Goal: Task Accomplishment & Management: Use online tool/utility

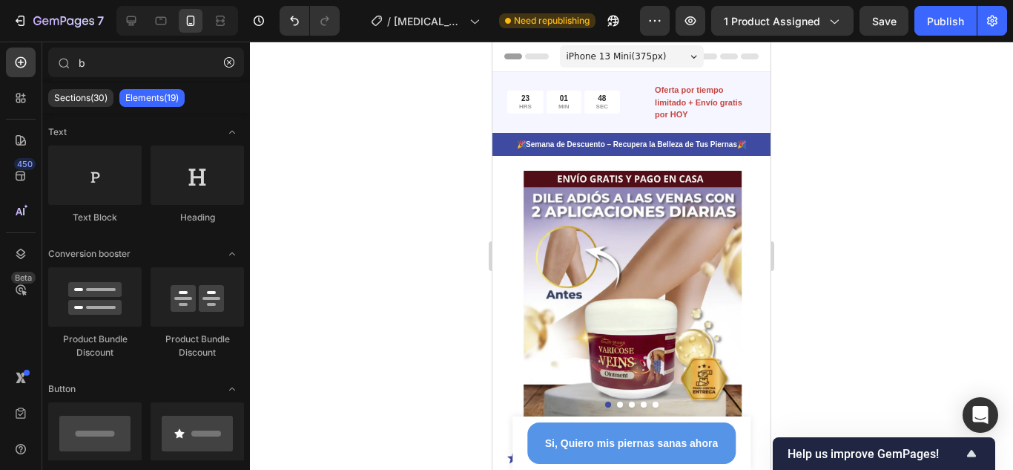
scroll to position [818, 0]
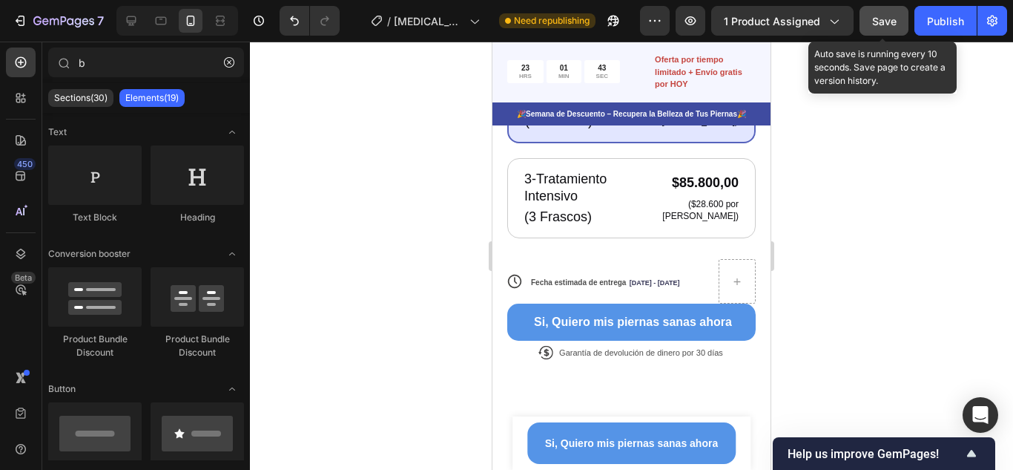
click at [880, 30] on button "Save" at bounding box center [884, 21] width 49 height 30
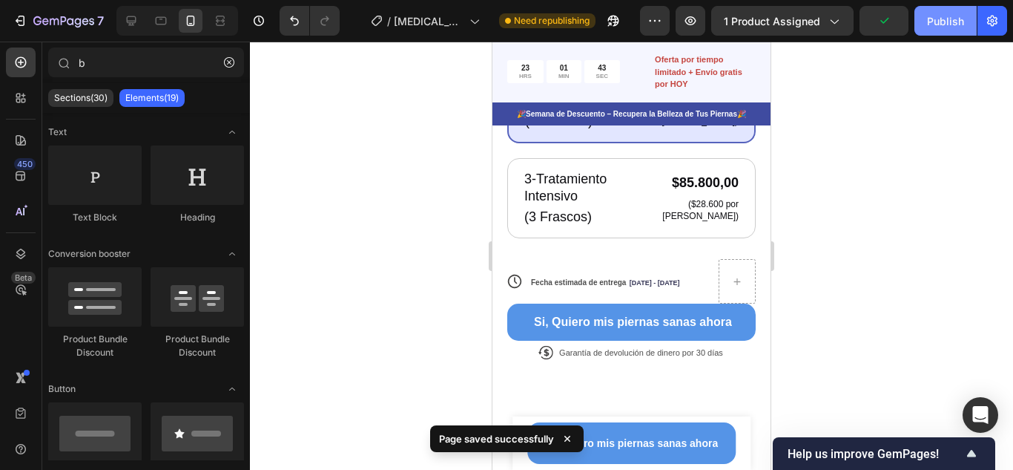
click at [941, 22] on div "Publish" at bounding box center [945, 21] width 37 height 16
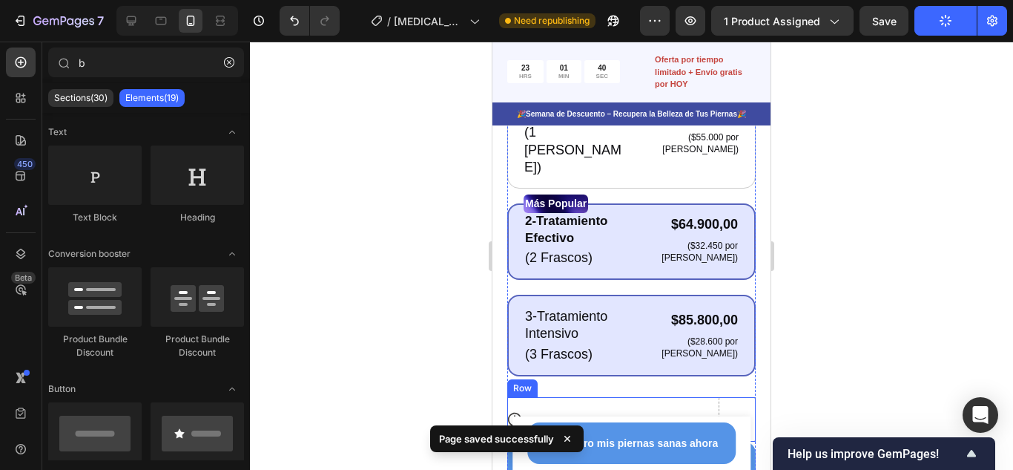
scroll to position [670, 0]
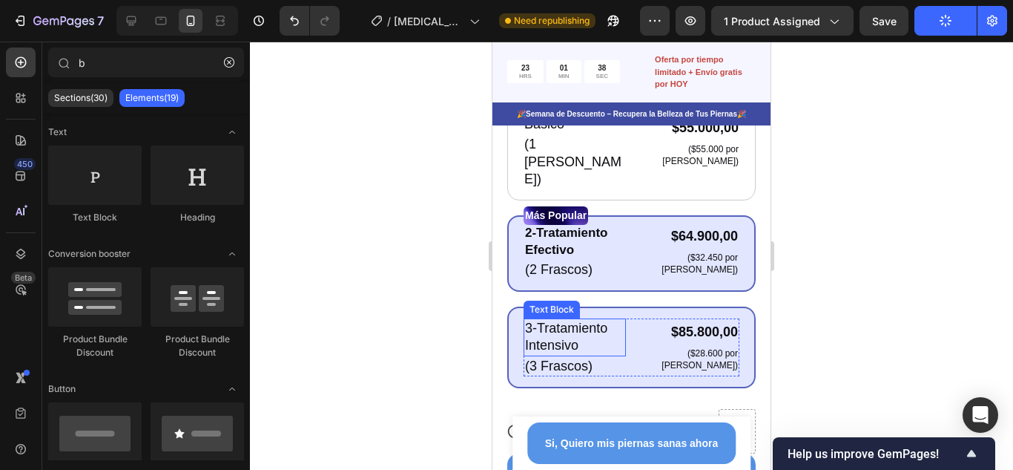
click at [577, 320] on p "3-Tratamiento Intensivo" at bounding box center [574, 337] width 99 height 35
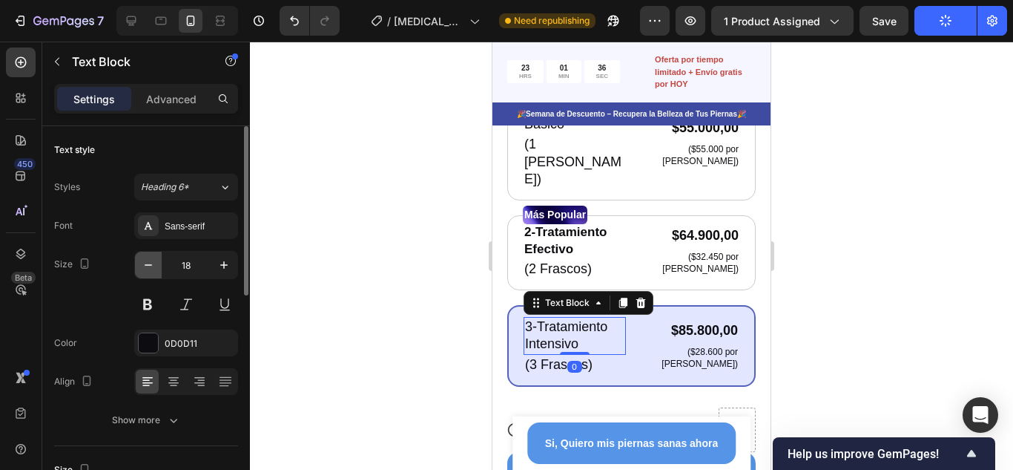
click at [151, 267] on icon "button" at bounding box center [148, 264] width 15 height 15
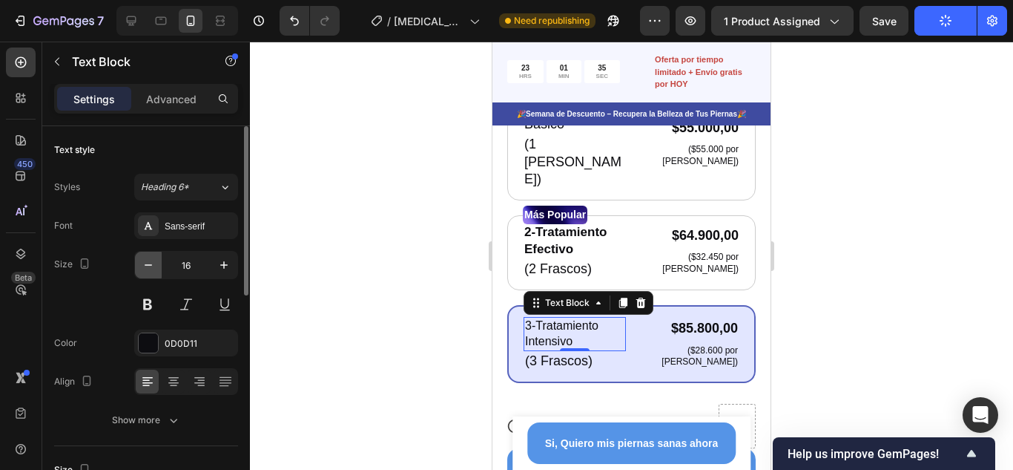
click at [151, 267] on icon "button" at bounding box center [148, 264] width 15 height 15
type input "13"
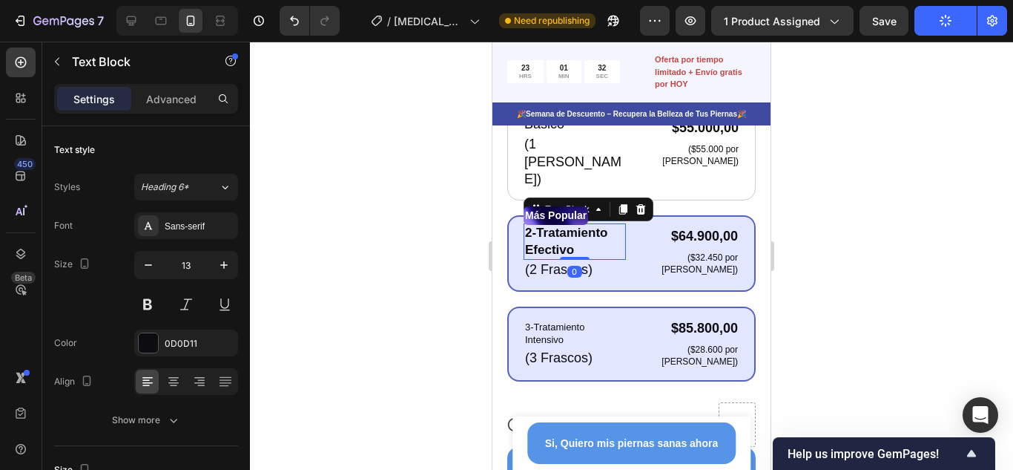
click at [550, 225] on p "2-Tratamiento Efectivo" at bounding box center [574, 241] width 99 height 33
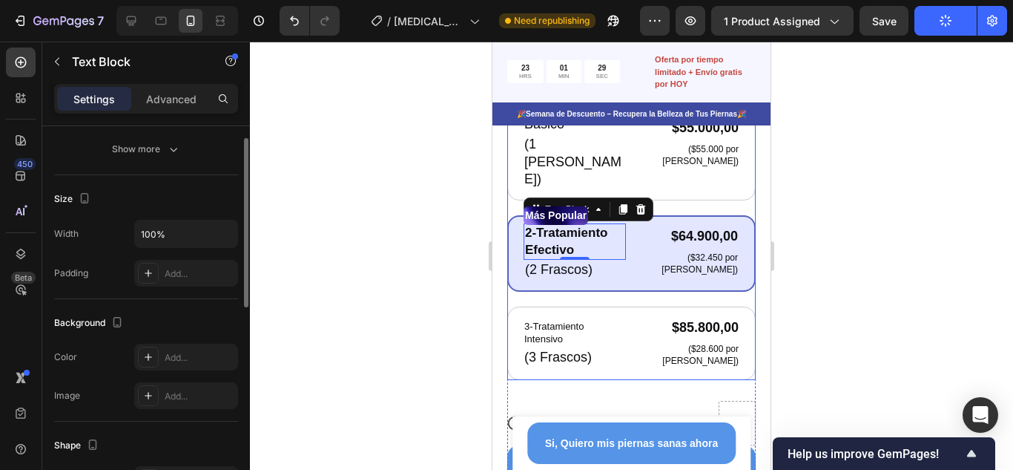
scroll to position [0, 0]
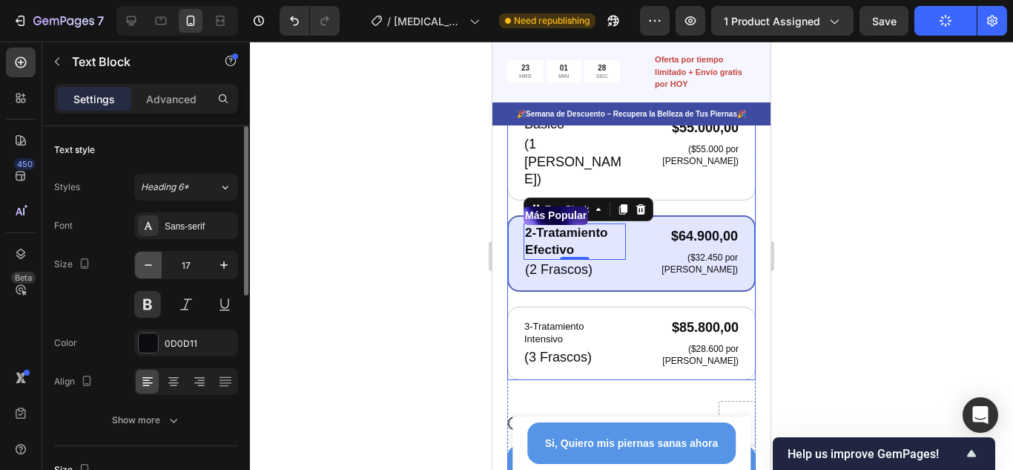
click at [151, 269] on icon "button" at bounding box center [148, 264] width 15 height 15
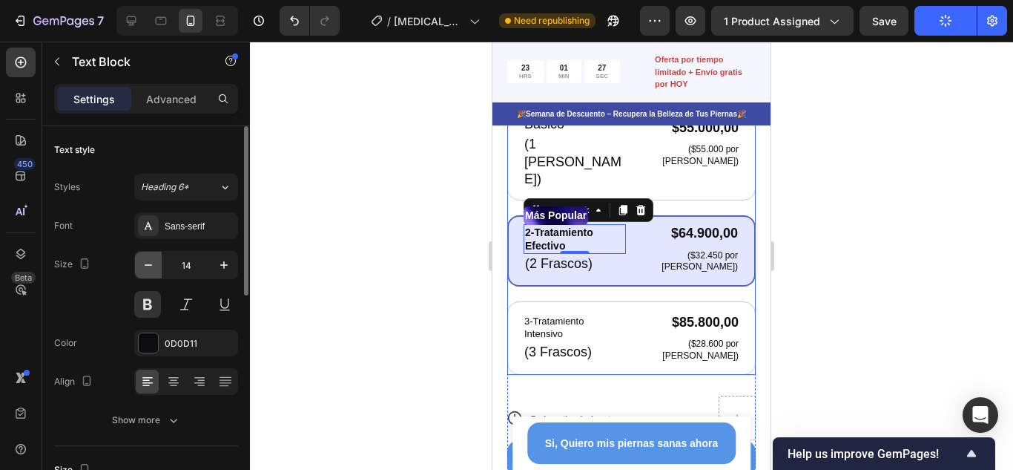
click at [151, 269] on icon "button" at bounding box center [148, 264] width 15 height 15
type input "13"
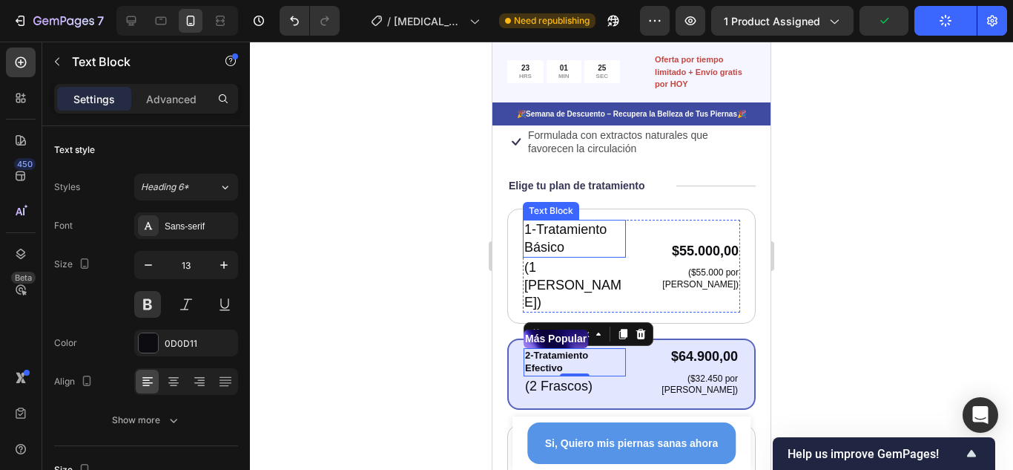
scroll to position [521, 0]
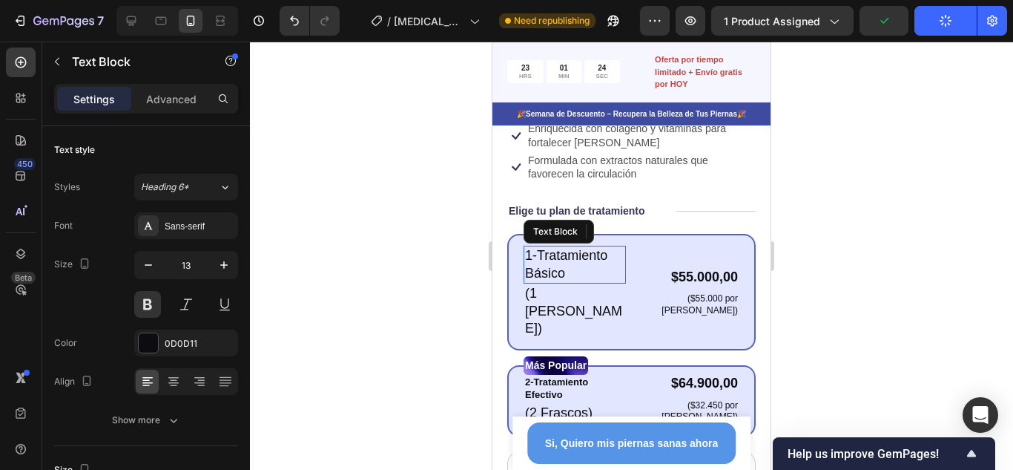
click at [556, 247] on p "1-Tratamiento Básico" at bounding box center [574, 264] width 99 height 35
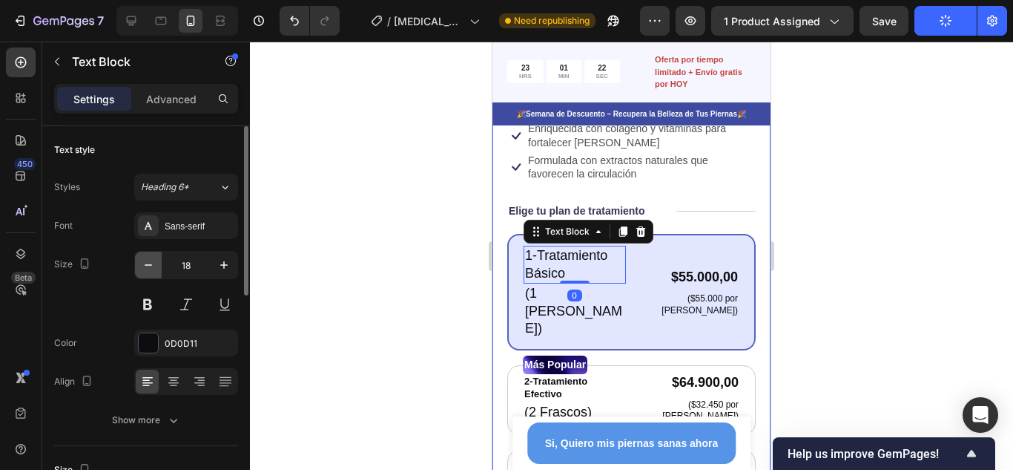
click at [151, 268] on icon "button" at bounding box center [148, 264] width 15 height 15
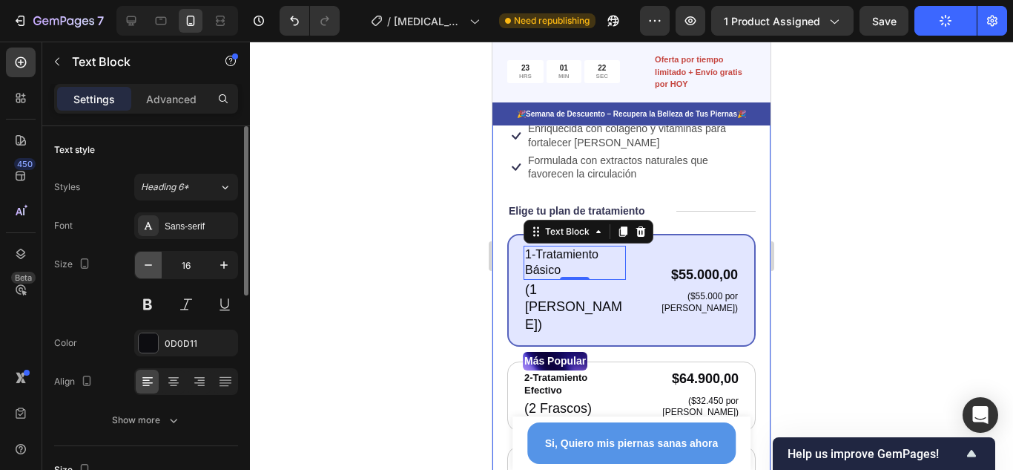
click at [151, 268] on icon "button" at bounding box center [148, 264] width 15 height 15
type input "14"
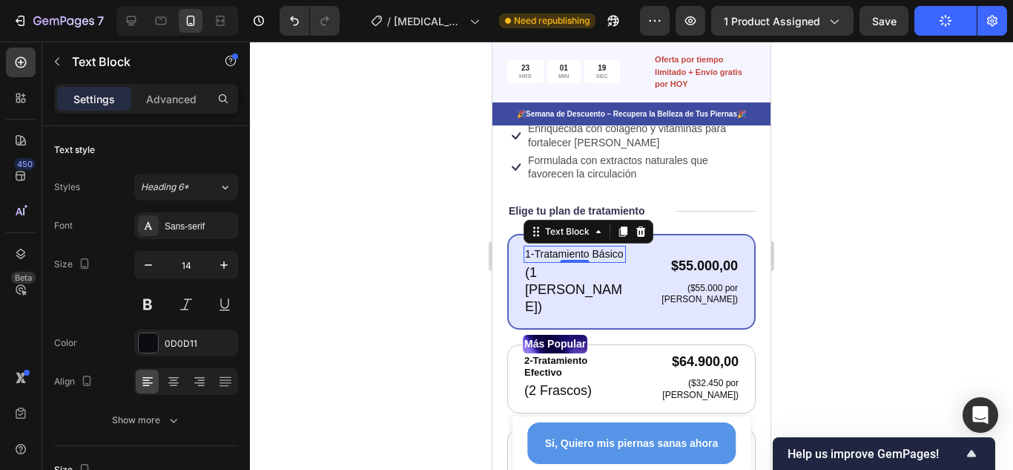
click at [838, 235] on div at bounding box center [631, 256] width 763 height 428
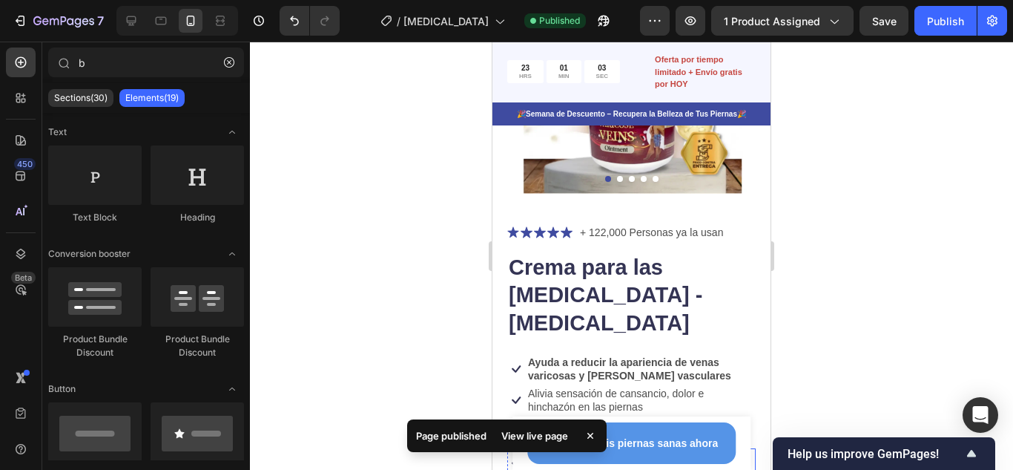
scroll to position [225, 0]
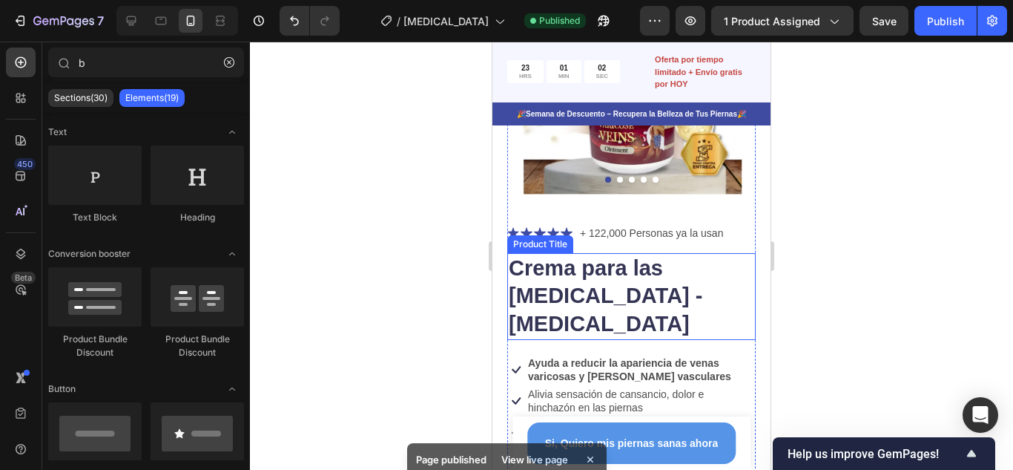
click at [616, 277] on h1 "Crema para las [MEDICAL_DATA] - [MEDICAL_DATA]" at bounding box center [631, 296] width 248 height 87
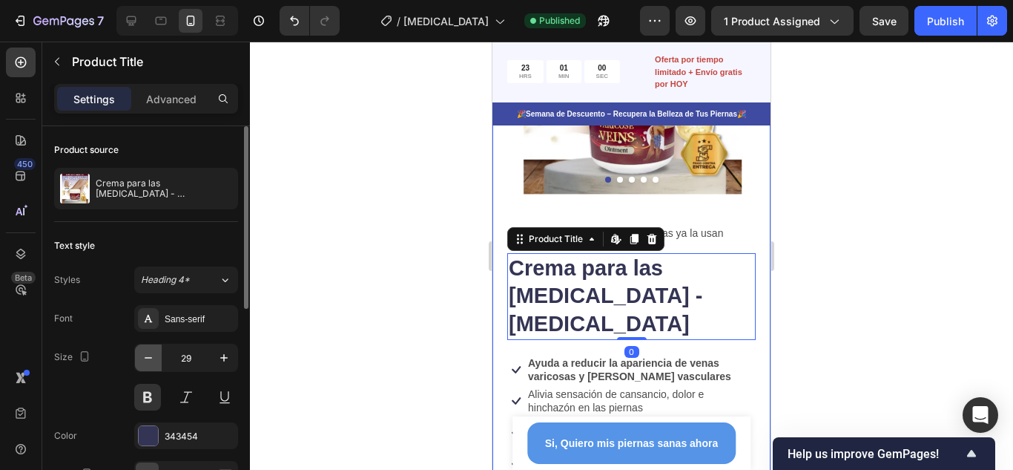
click at [152, 357] on icon "button" at bounding box center [148, 357] width 15 height 15
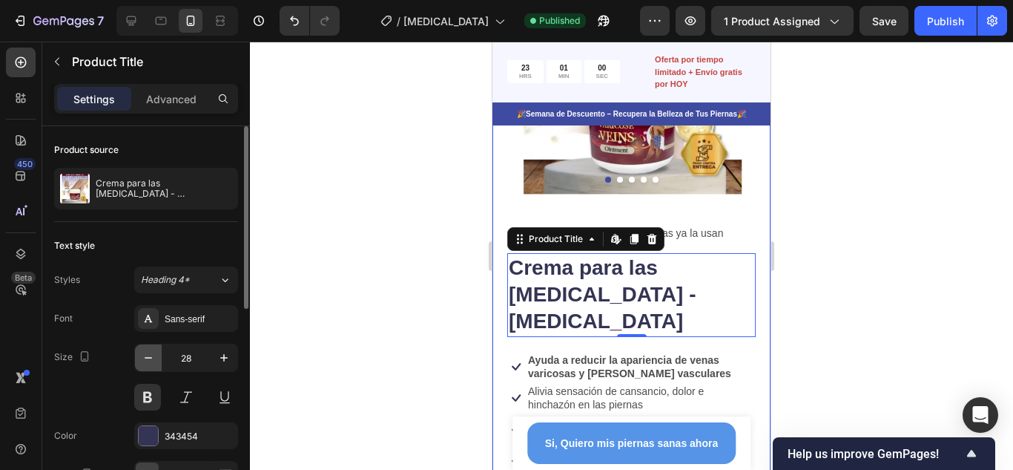
click at [152, 357] on icon "button" at bounding box center [148, 357] width 15 height 15
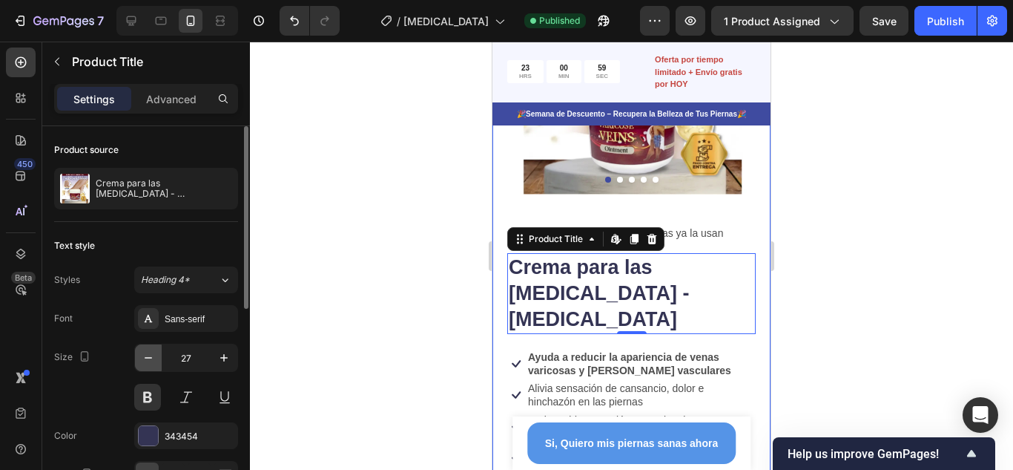
click at [152, 357] on icon "button" at bounding box center [148, 357] width 15 height 15
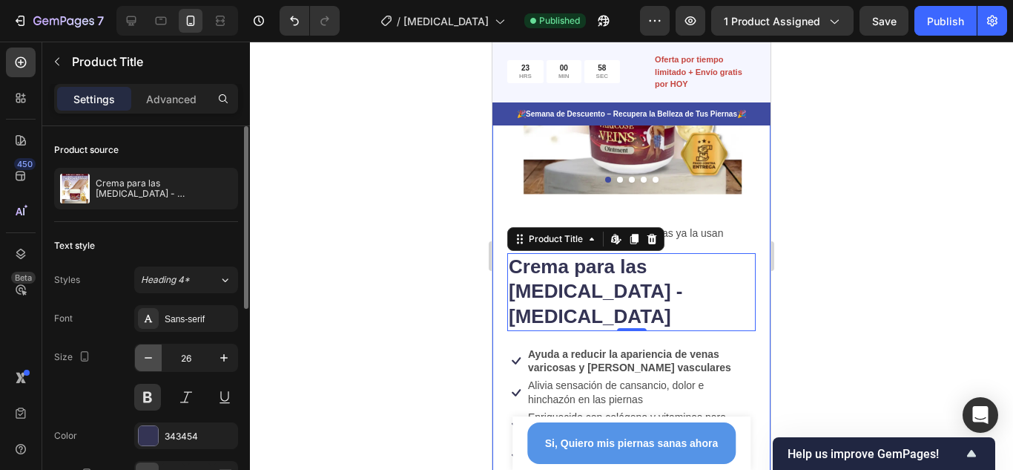
click at [152, 357] on icon "button" at bounding box center [148, 357] width 15 height 15
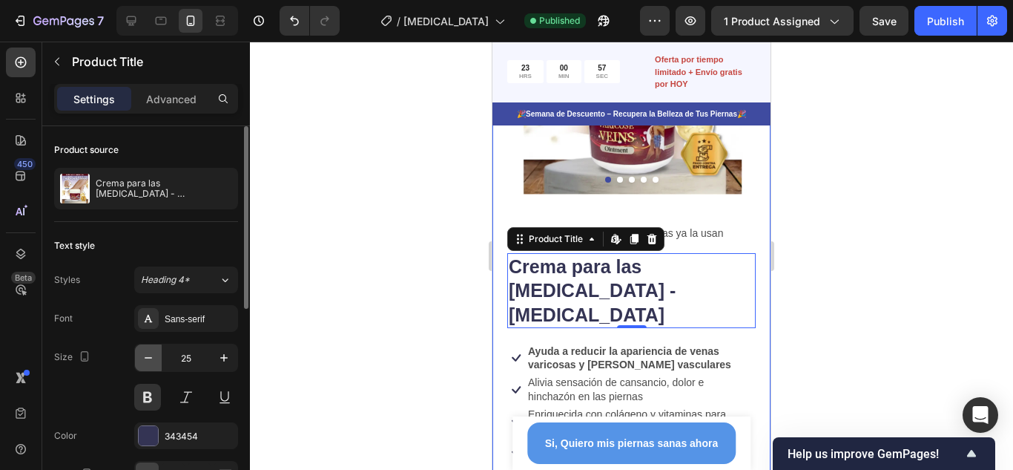
click at [152, 357] on icon "button" at bounding box center [148, 357] width 15 height 15
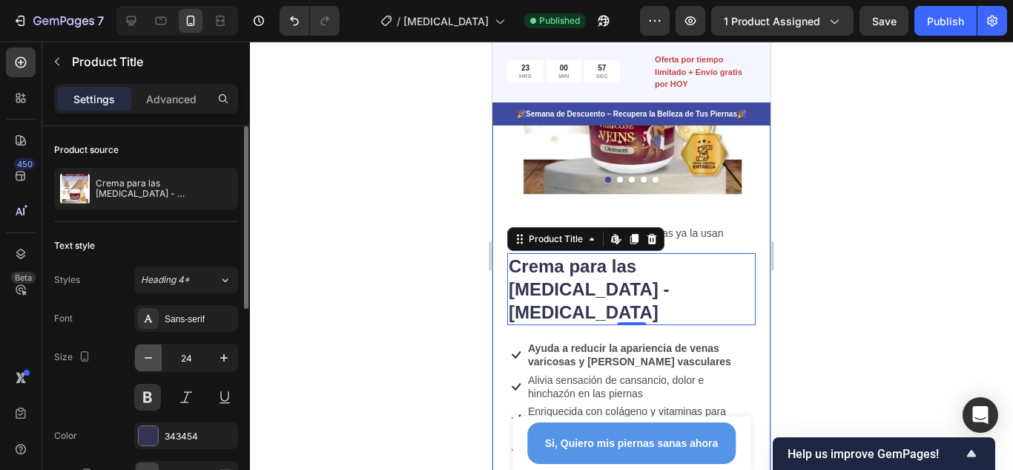
click at [152, 357] on icon "button" at bounding box center [148, 357] width 15 height 15
type input "23"
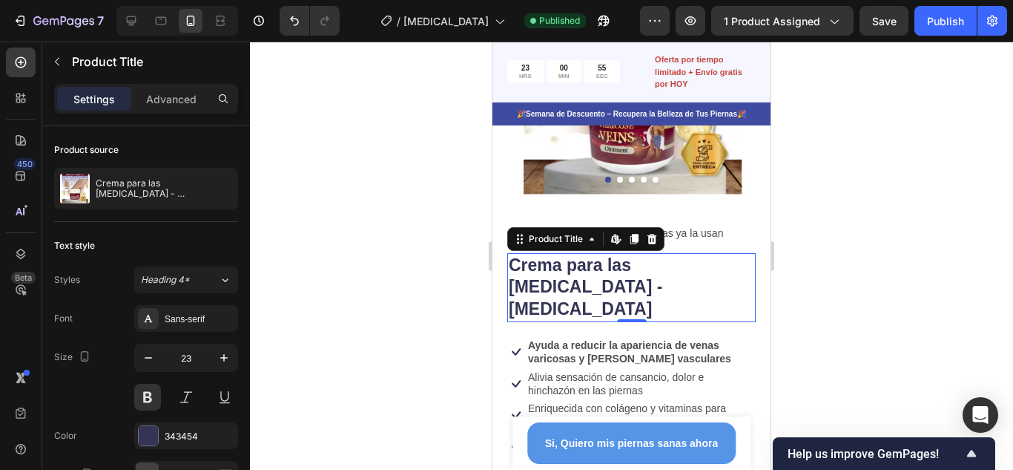
click at [876, 214] on div at bounding box center [631, 256] width 763 height 428
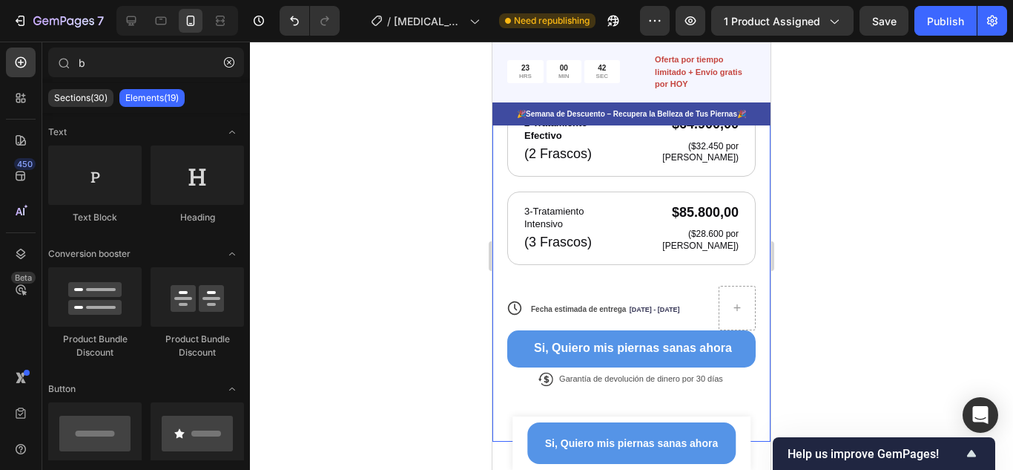
scroll to position [742, 0]
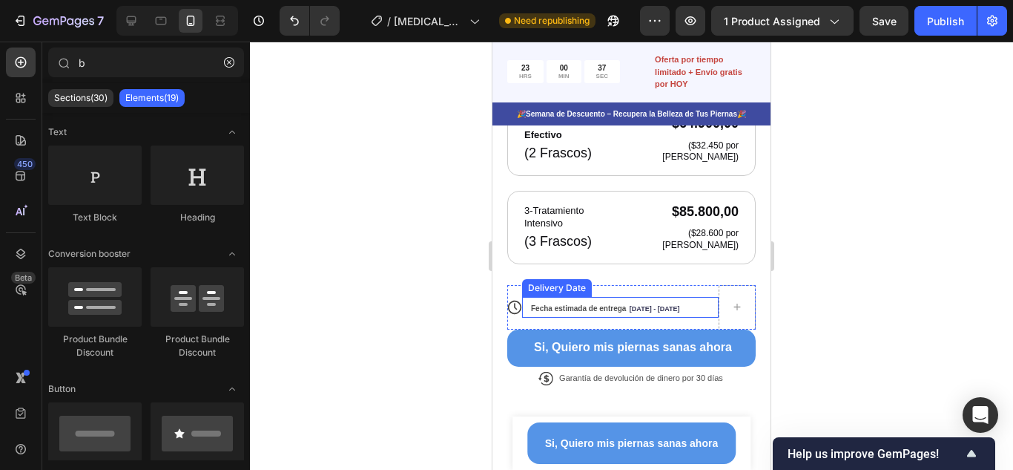
click at [616, 297] on div "Fecha estimada de entrega [DATE] - [DATE]" at bounding box center [614, 307] width 168 height 21
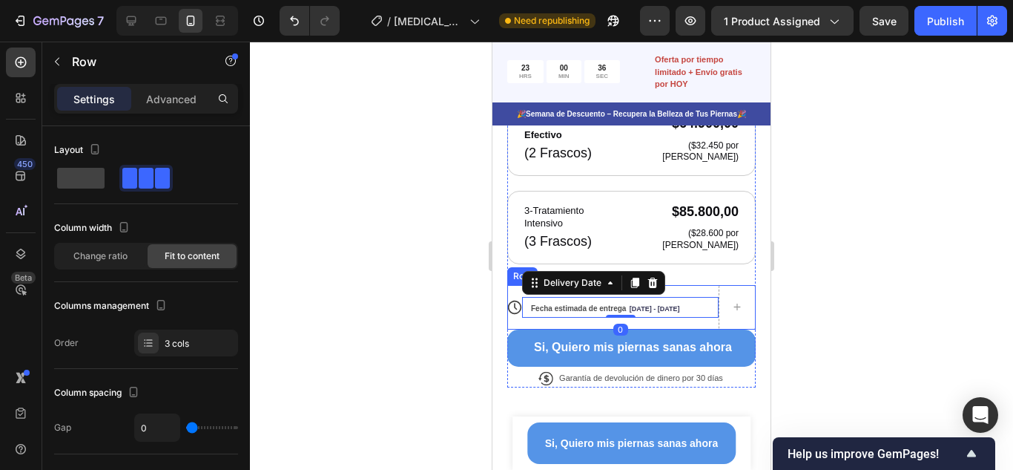
click at [686, 285] on div "Fecha estimada de entrega [DATE] - [DATE] Delivery Date 0" at bounding box center [620, 307] width 197 height 45
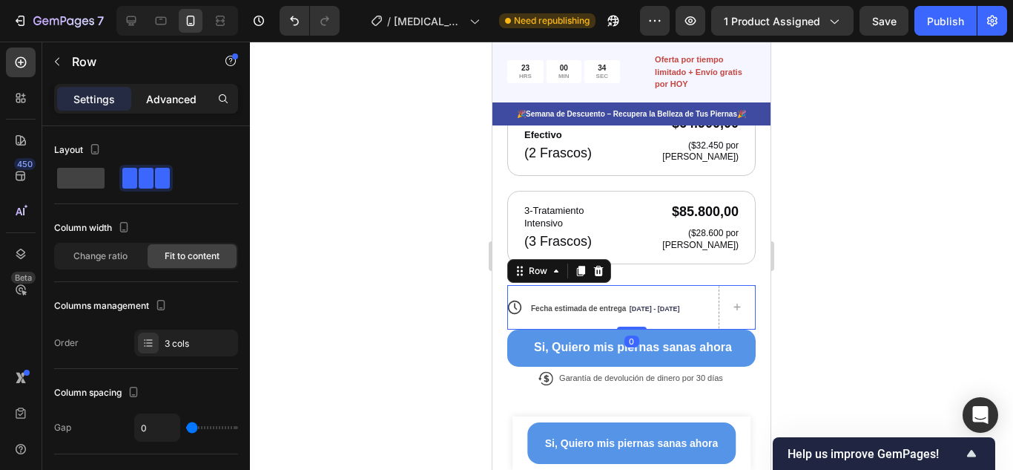
click at [168, 99] on p "Advanced" at bounding box center [171, 99] width 50 height 16
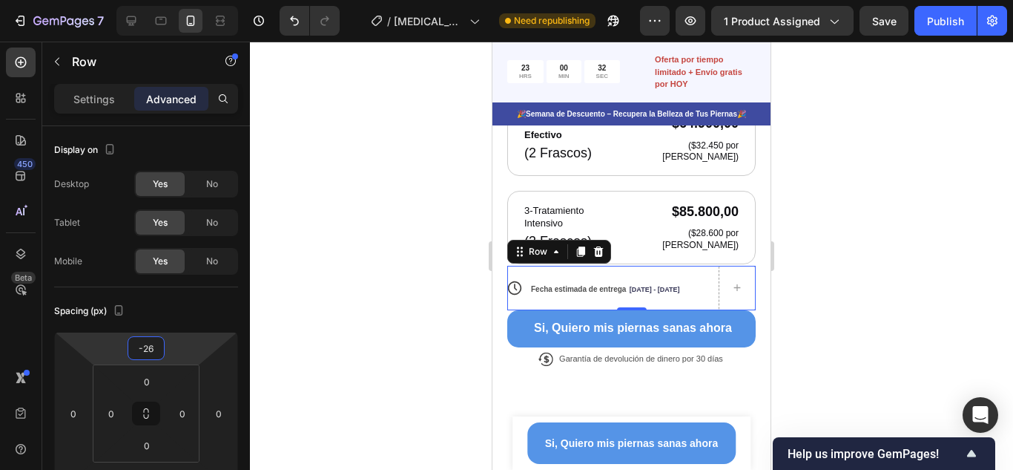
type input "-30"
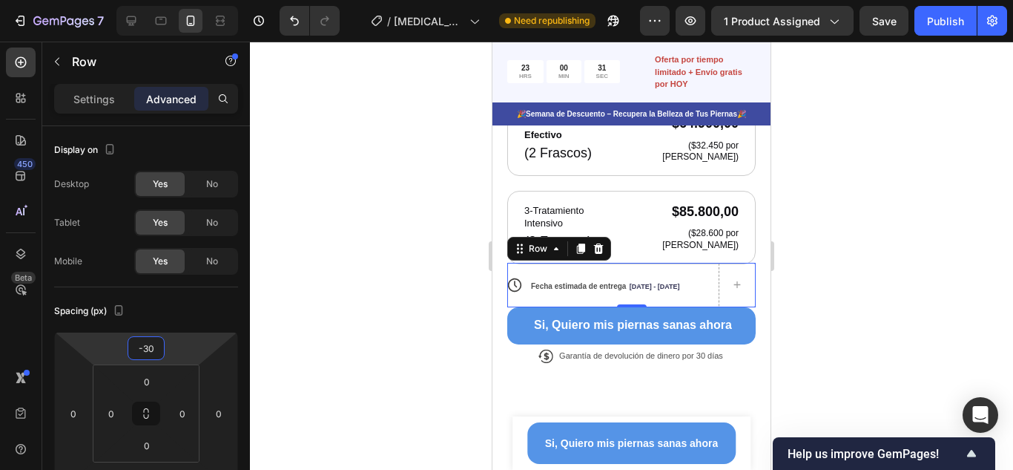
drag, startPoint x: 184, startPoint y: 349, endPoint x: 184, endPoint y: 360, distance: 11.1
click at [184, 0] on html "7 Version history / [MEDICAL_DATA] Need republishing Preview 1 product assigned…" at bounding box center [506, 0] width 1013 height 0
click at [935, 220] on div at bounding box center [631, 256] width 763 height 428
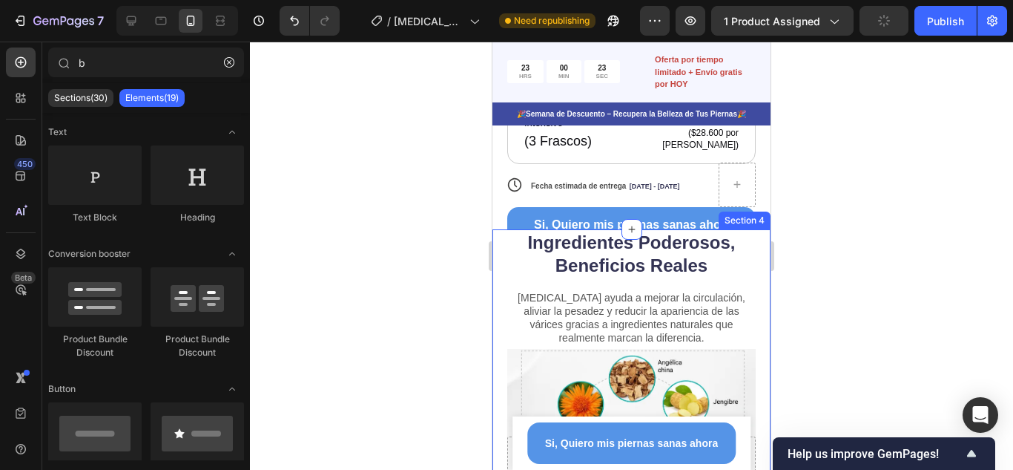
scroll to position [816, 0]
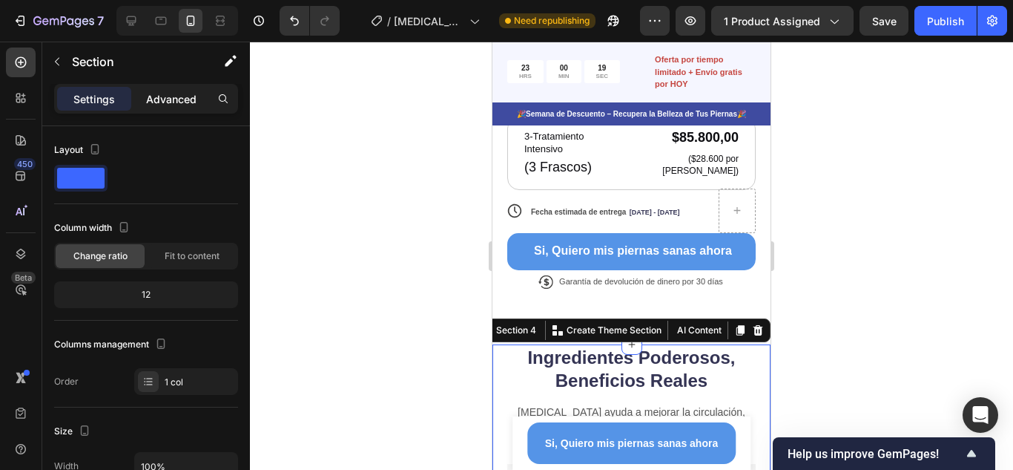
click at [162, 101] on p "Advanced" at bounding box center [171, 99] width 50 height 16
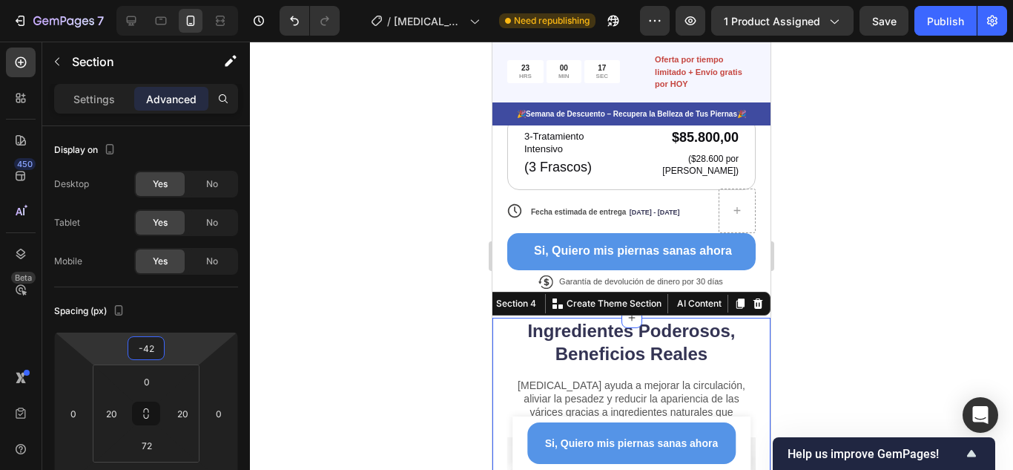
type input "-46"
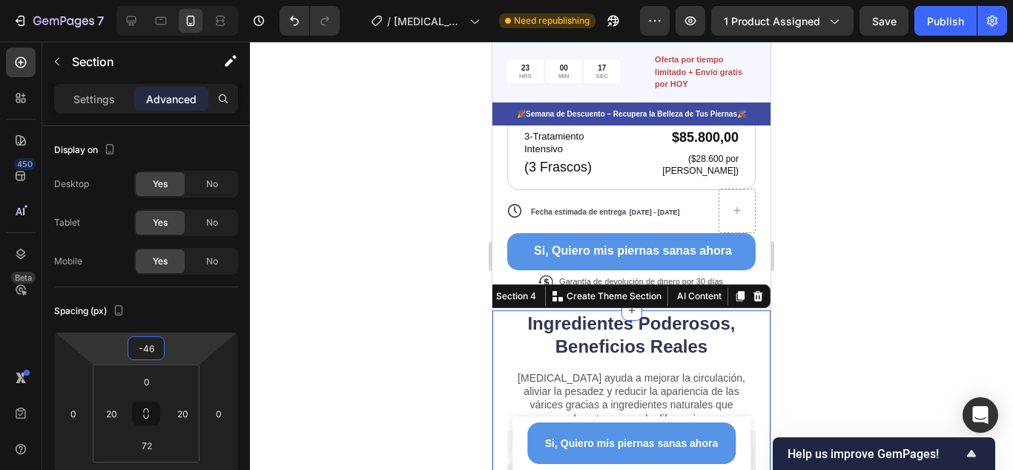
drag, startPoint x: 179, startPoint y: 348, endPoint x: 179, endPoint y: 365, distance: 17.1
click at [179, 0] on html "7 Version history / [MEDICAL_DATA] Need republishing Preview 1 product assigned…" at bounding box center [506, 0] width 1013 height 0
click at [843, 243] on div at bounding box center [631, 256] width 763 height 428
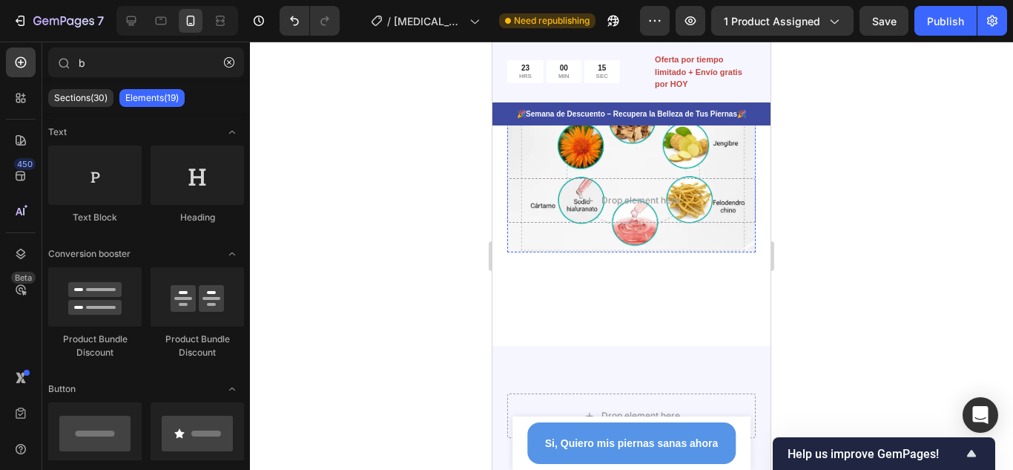
scroll to position [1113, 0]
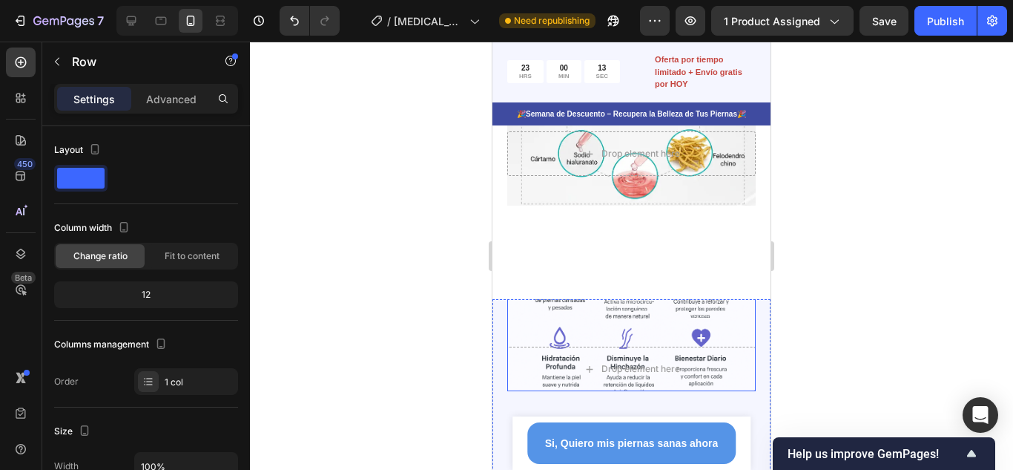
click at [702, 315] on div "Drop element here Row" at bounding box center [631, 317] width 248 height 148
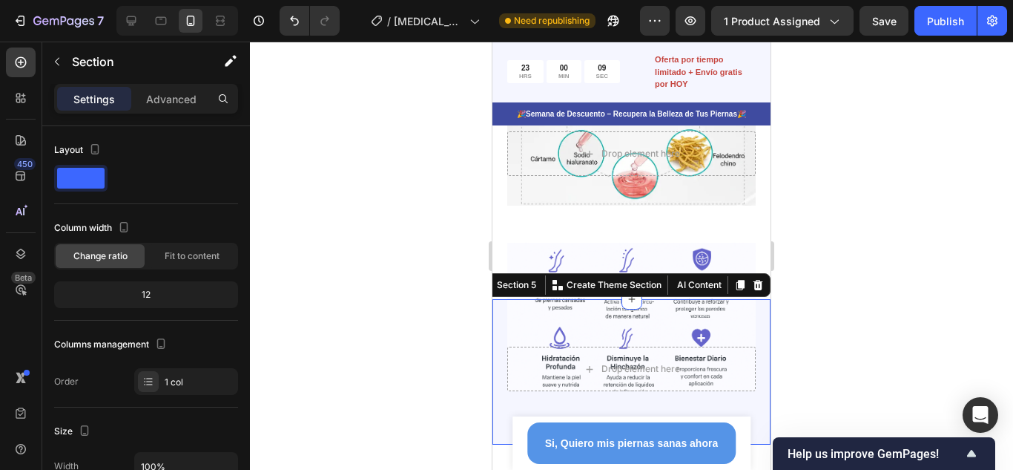
click at [757, 371] on div "Drop element here Row Section 5 You can create reusable sections Create Theme S…" at bounding box center [632, 371] width 278 height 145
click at [187, 95] on p "Advanced" at bounding box center [171, 99] width 50 height 16
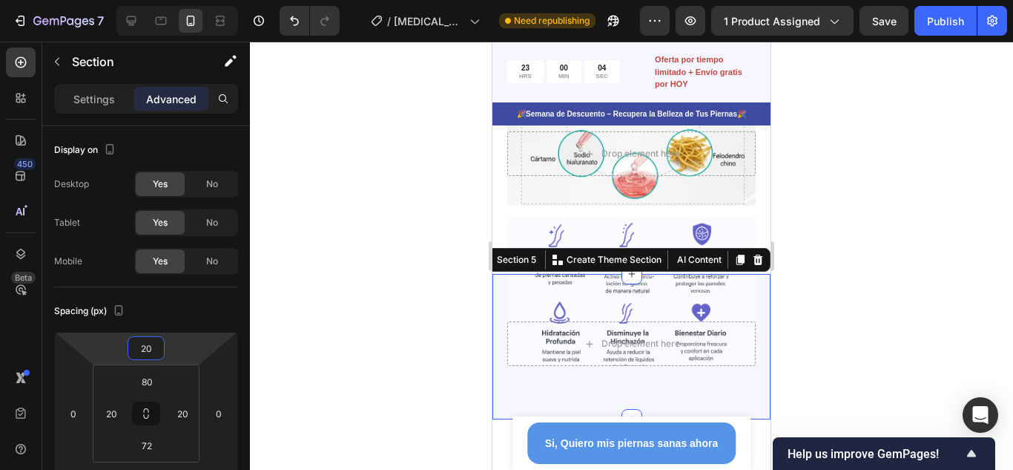
type input "18"
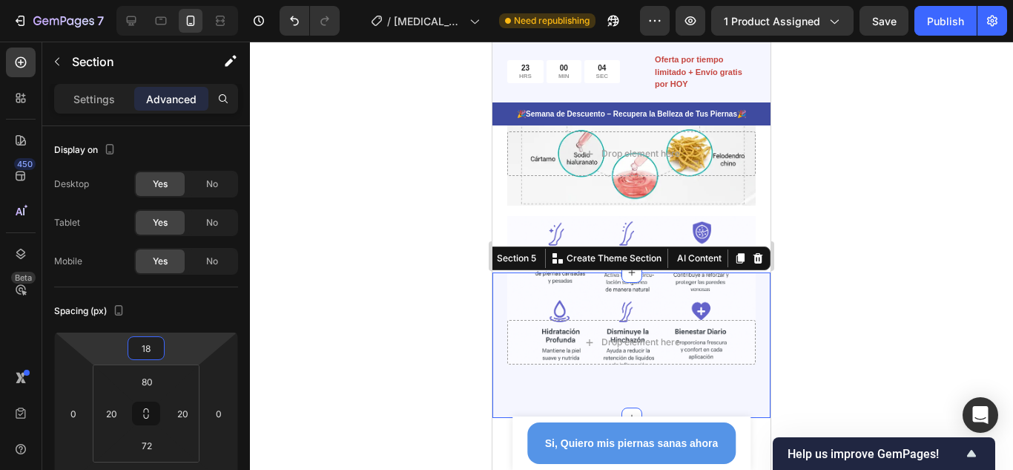
drag, startPoint x: 194, startPoint y: 348, endPoint x: 194, endPoint y: 361, distance: 13.4
click at [194, 0] on html "7 Version history / [MEDICAL_DATA] Need republishing Preview 1 product assigned…" at bounding box center [506, 0] width 1013 height 0
click at [874, 269] on div at bounding box center [631, 256] width 763 height 428
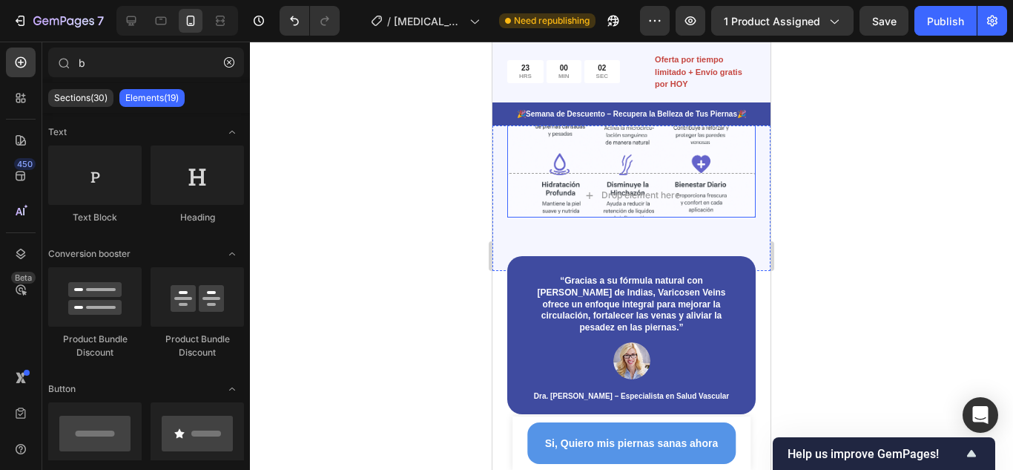
scroll to position [1261, 0]
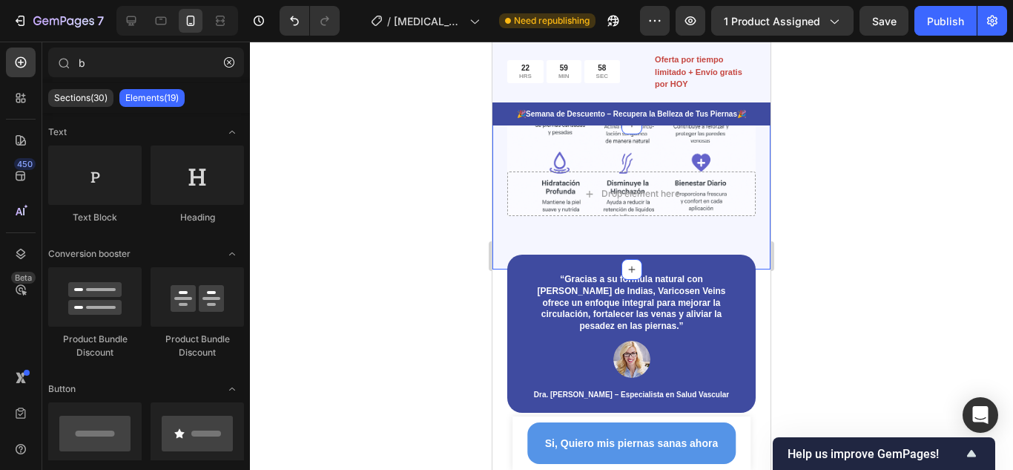
click at [753, 232] on div "Drop element here Row Section 5" at bounding box center [632, 196] width 278 height 145
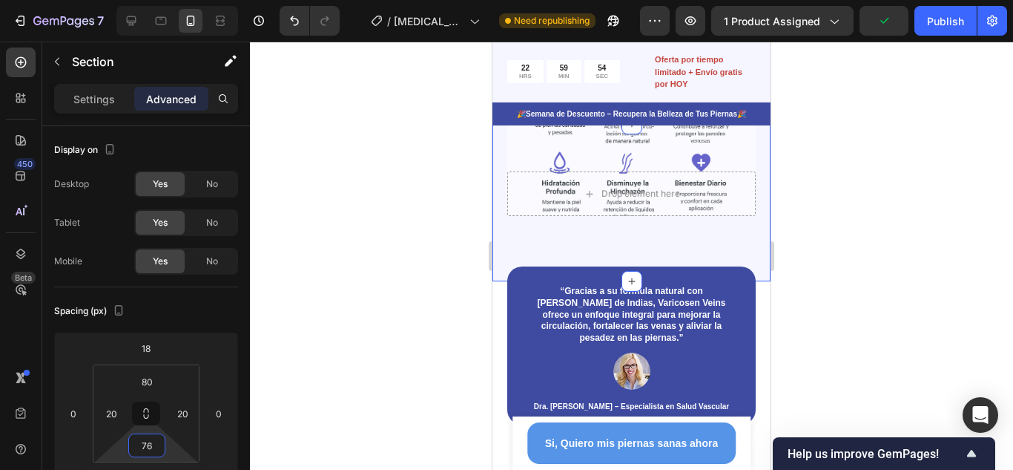
type input "74"
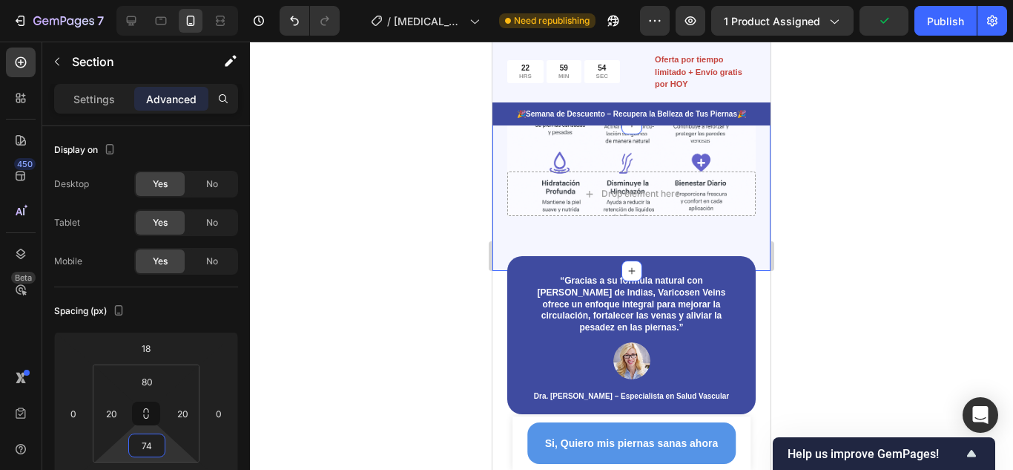
click at [170, 0] on html "7 Version history / [MEDICAL_DATA] Need republishing Preview 1 product assigned…" at bounding box center [506, 0] width 1013 height 0
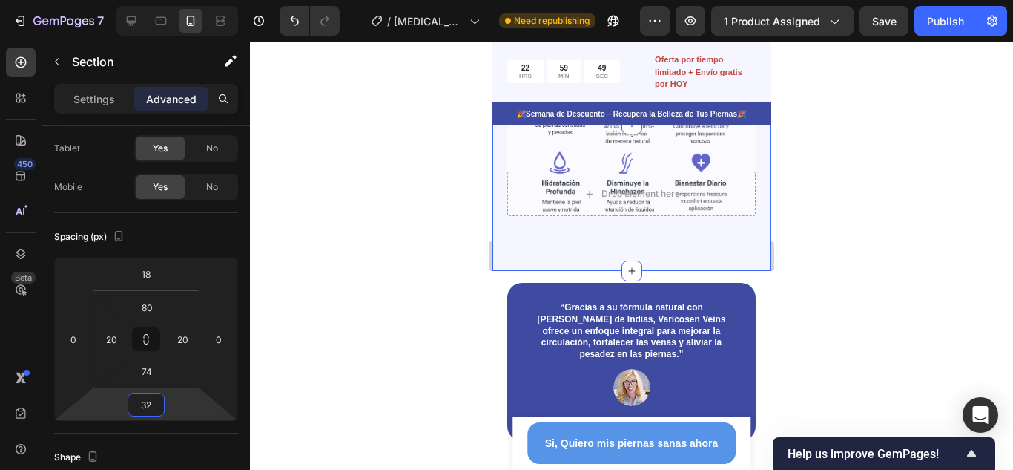
type input "30"
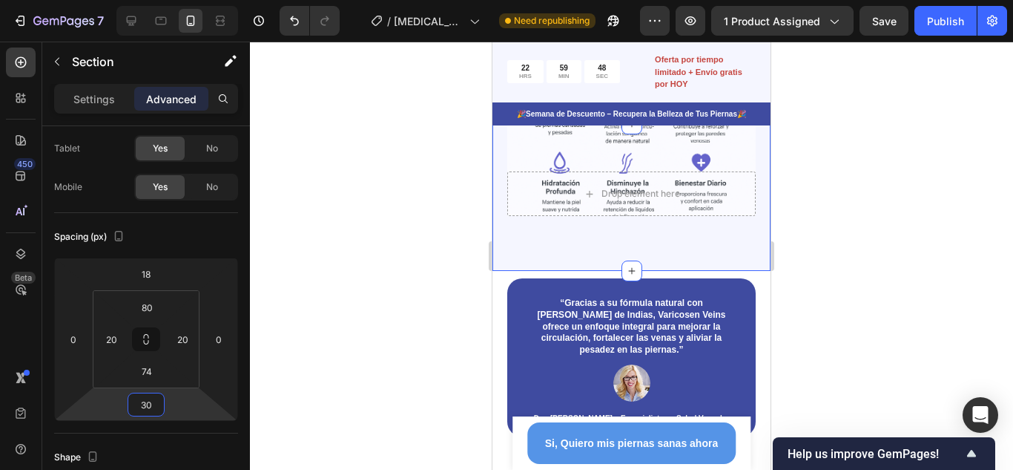
drag, startPoint x: 171, startPoint y: 400, endPoint x: 173, endPoint y: 389, distance: 11.3
click at [173, 0] on html "7 Version history / [MEDICAL_DATA] Need republishing Preview 1 product assigned…" at bounding box center [506, 0] width 1013 height 0
click at [855, 278] on div at bounding box center [631, 256] width 763 height 428
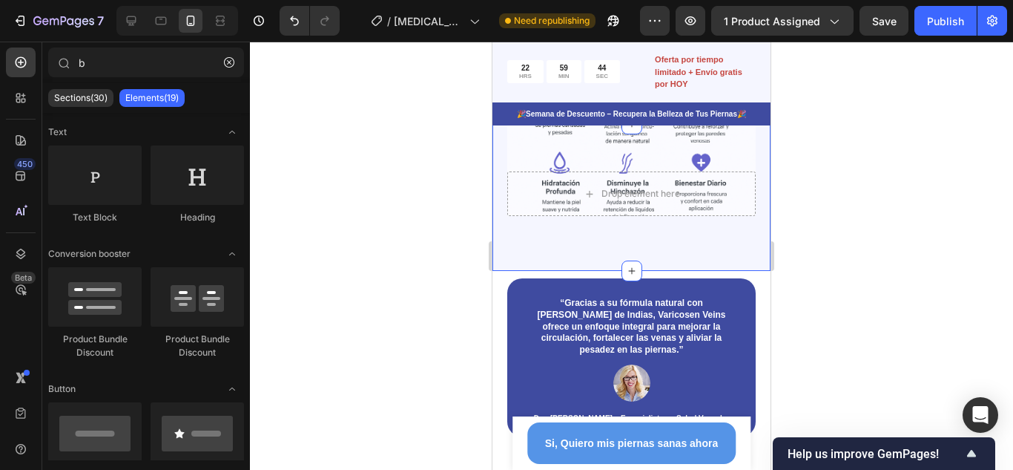
click at [667, 241] on div "Drop element here Row Section 5" at bounding box center [632, 197] width 278 height 147
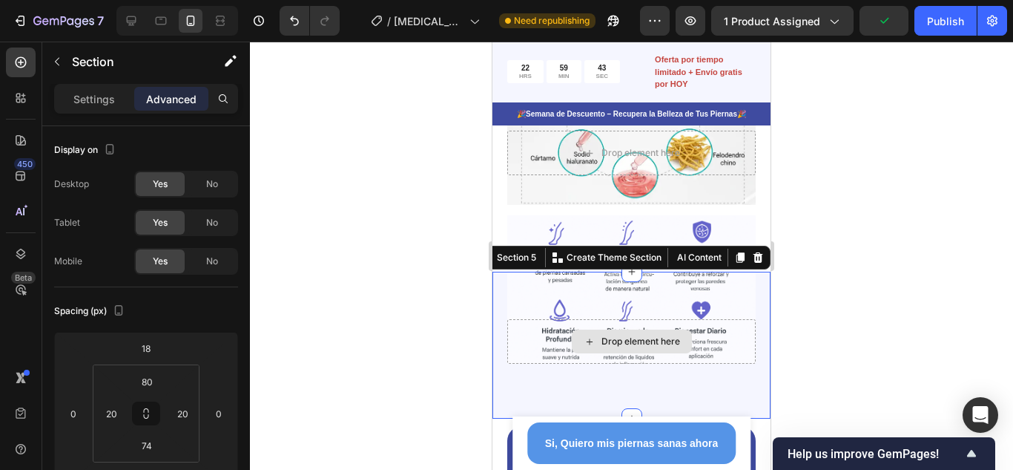
scroll to position [1113, 0]
click at [849, 258] on div at bounding box center [631, 256] width 763 height 428
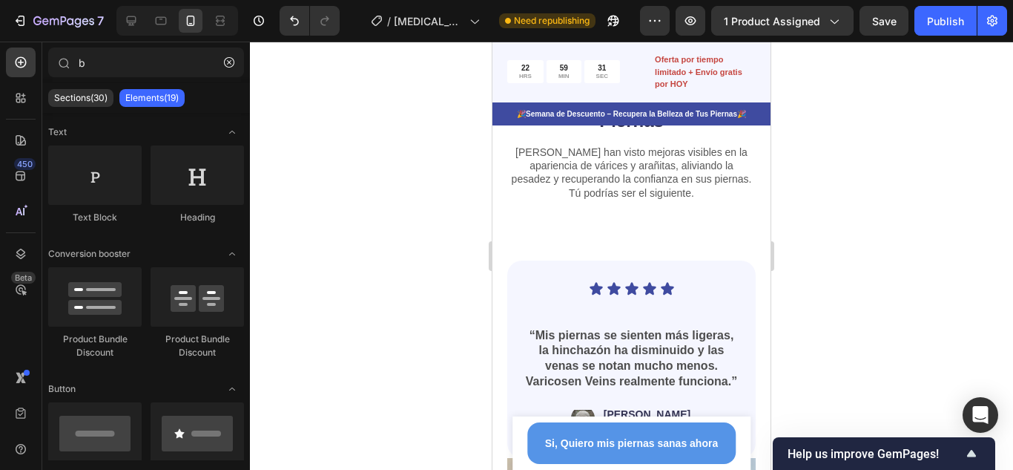
scroll to position [2077, 0]
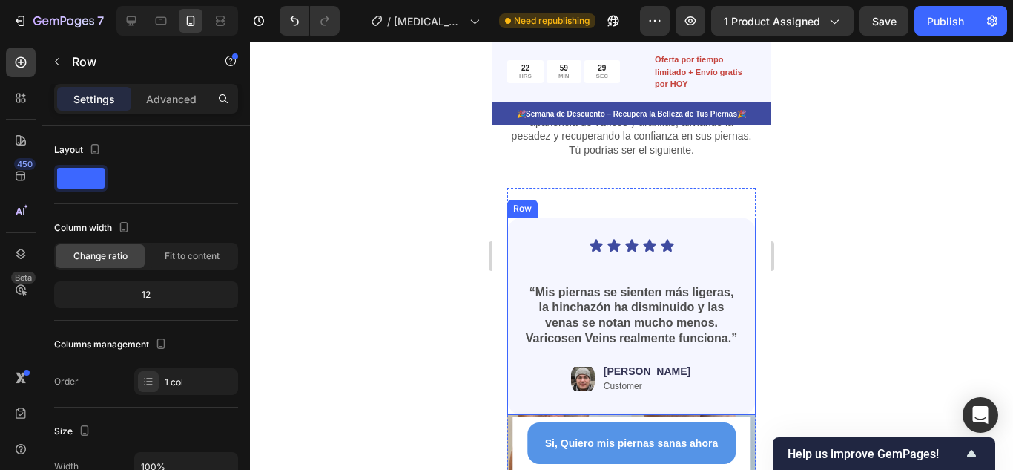
click at [735, 252] on div "Icon Icon Icon Icon Icon Icon List “Mis piernas se sienten más ligeras, la hinc…" at bounding box center [631, 315] width 248 height 197
click at [843, 211] on div at bounding box center [631, 256] width 763 height 428
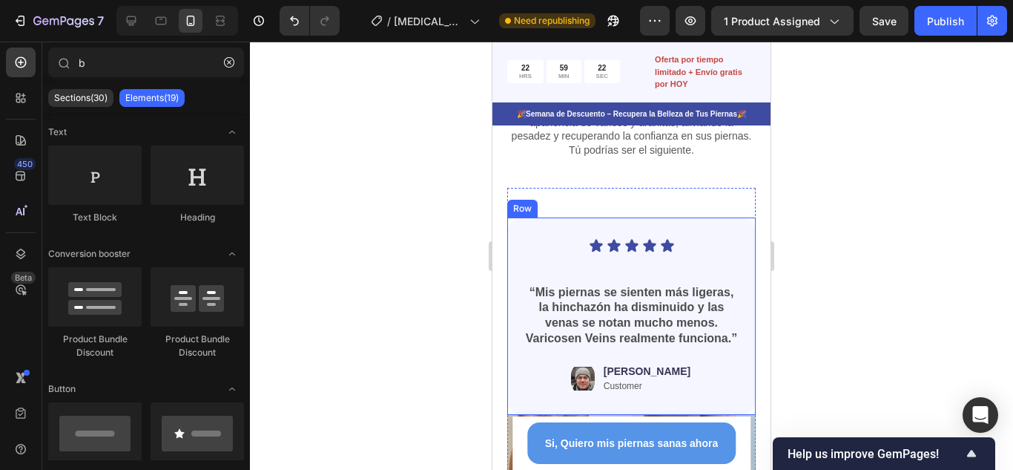
click at [737, 337] on div "Icon Icon Icon Icon Icon Icon List “Mis piernas se sienten más ligeras, la hinc…" at bounding box center [631, 315] width 248 height 197
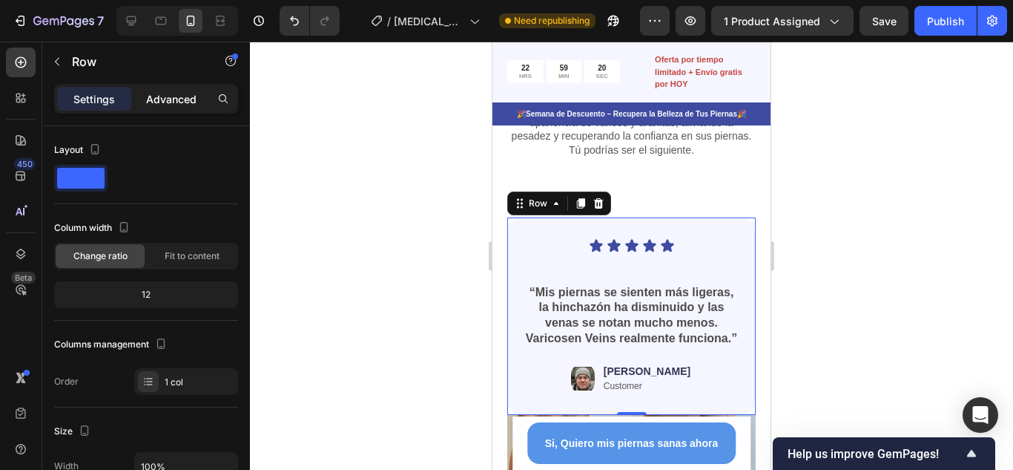
click at [180, 101] on p "Advanced" at bounding box center [171, 99] width 50 height 16
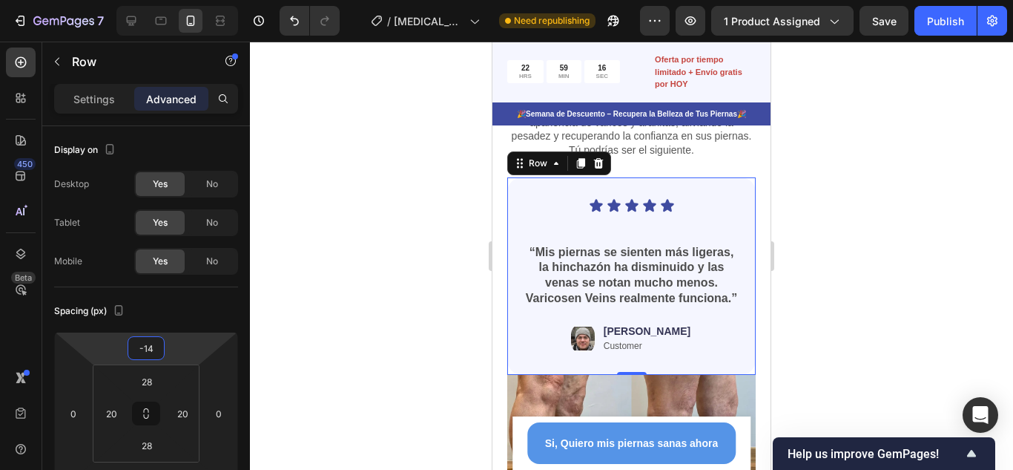
type input "-18"
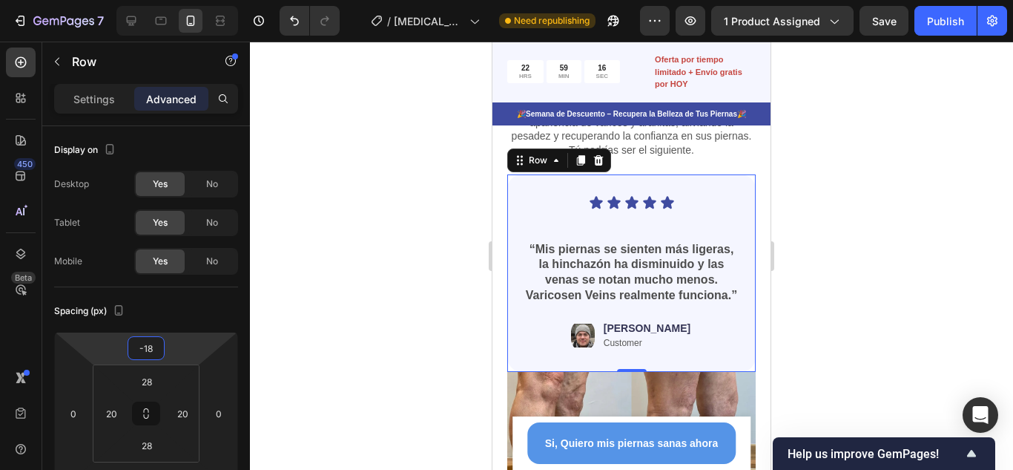
drag, startPoint x: 180, startPoint y: 350, endPoint x: 180, endPoint y: 372, distance: 21.5
click at [180, 0] on html "7 Version history / [MEDICAL_DATA] Need republishing Preview 1 product assigned…" at bounding box center [506, 0] width 1013 height 0
click at [895, 223] on div at bounding box center [631, 256] width 763 height 428
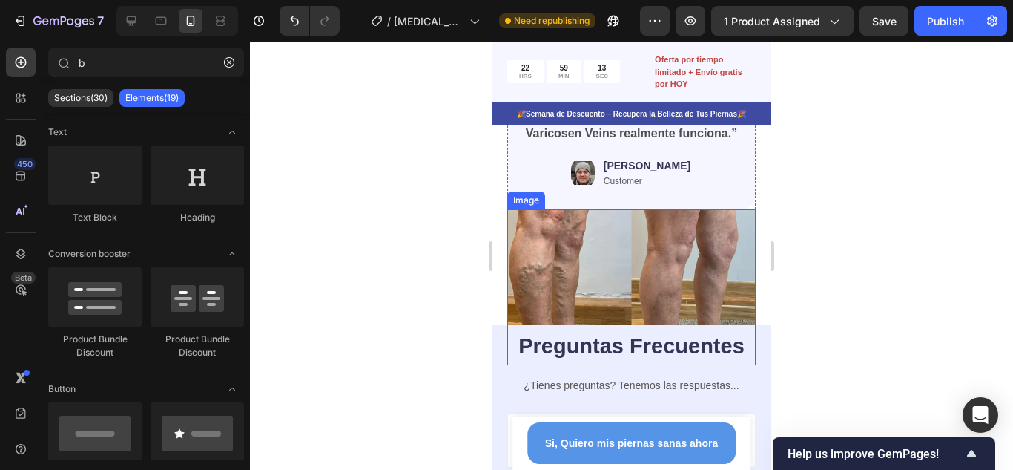
scroll to position [2225, 0]
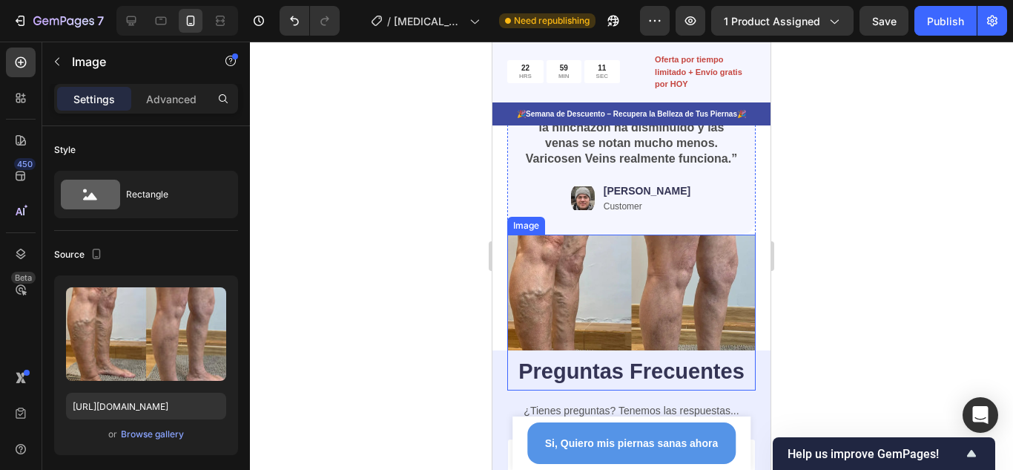
click at [656, 292] on img at bounding box center [631, 311] width 248 height 155
click at [175, 107] on div "Advanced" at bounding box center [171, 99] width 74 height 24
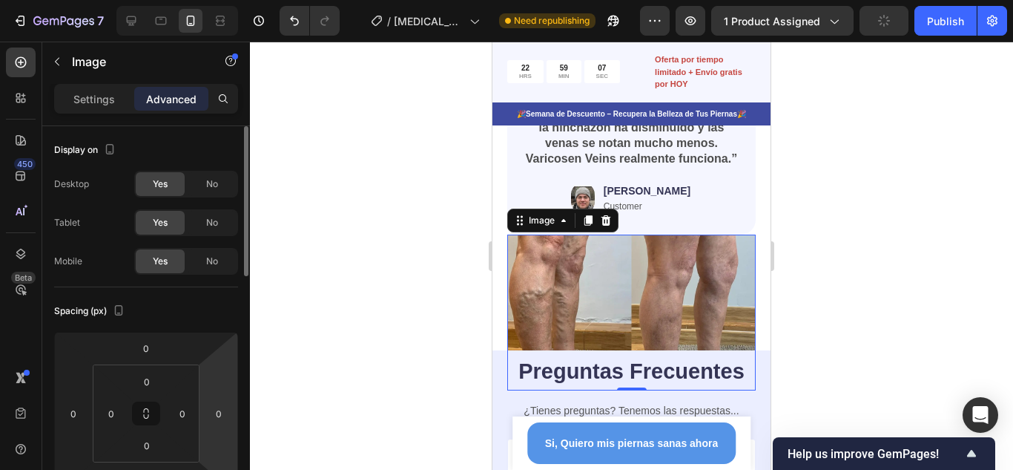
scroll to position [223, 0]
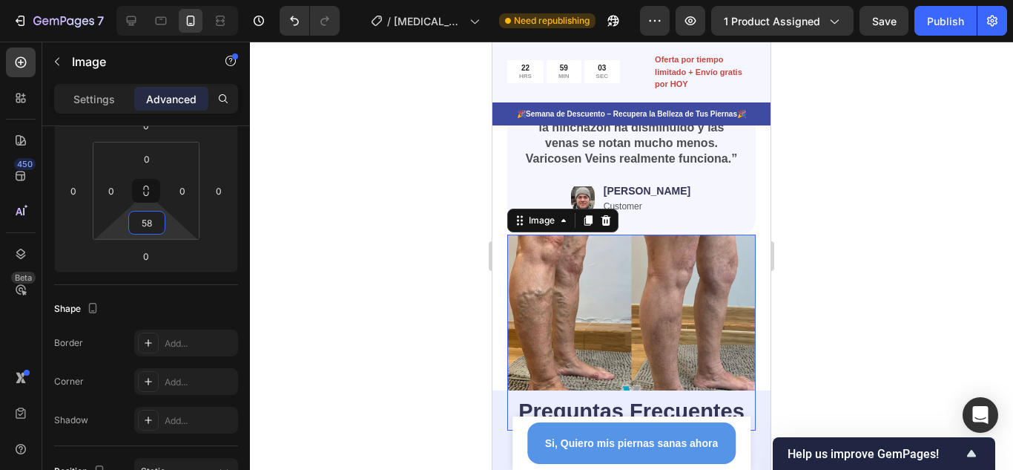
type input "60"
drag, startPoint x: 171, startPoint y: 223, endPoint x: 174, endPoint y: 201, distance: 22.4
click at [174, 0] on html "7 Version history / [MEDICAL_DATA] Need republishing Preview 1 product assigned…" at bounding box center [506, 0] width 1013 height 0
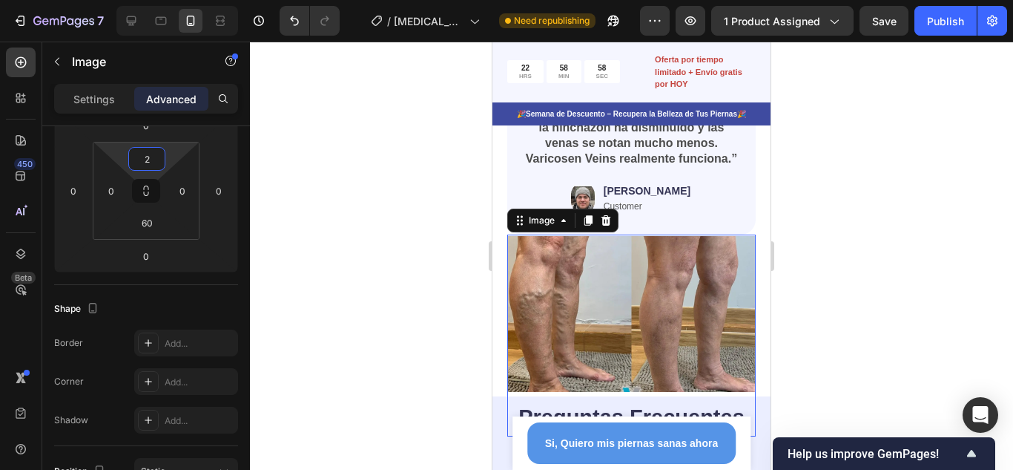
type input "0"
click at [171, 0] on html "7 Version history / [MEDICAL_DATA] Need republishing Preview 1 product assigned…" at bounding box center [506, 0] width 1013 height 0
click at [834, 194] on div at bounding box center [631, 256] width 763 height 428
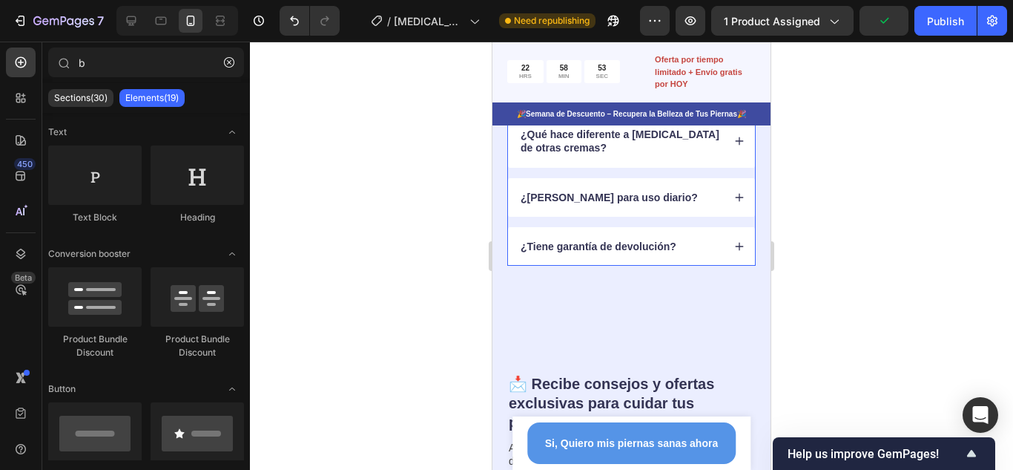
scroll to position [2893, 0]
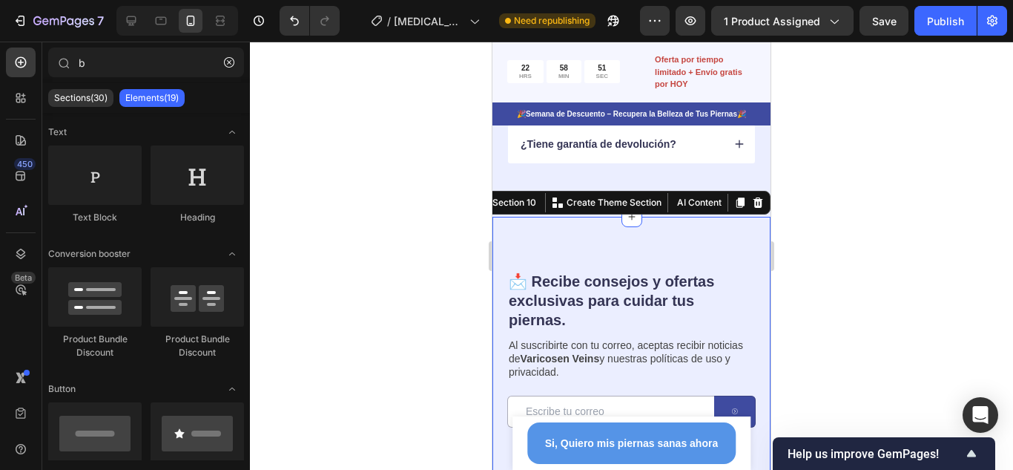
click at [751, 312] on div "📩 Recibe consejos y ofertas exclusivas para cuidar tus piernas. Heading Al susc…" at bounding box center [632, 444] width 278 height 455
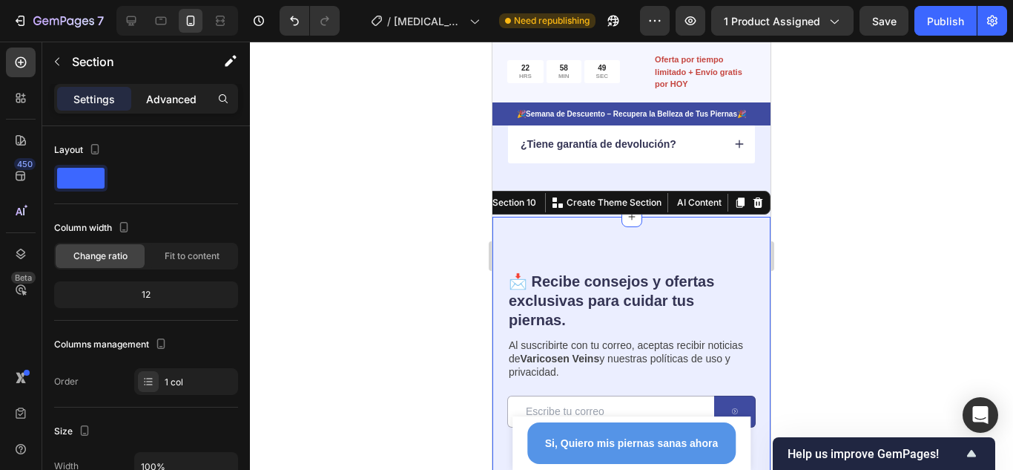
click at [182, 100] on p "Advanced" at bounding box center [171, 99] width 50 height 16
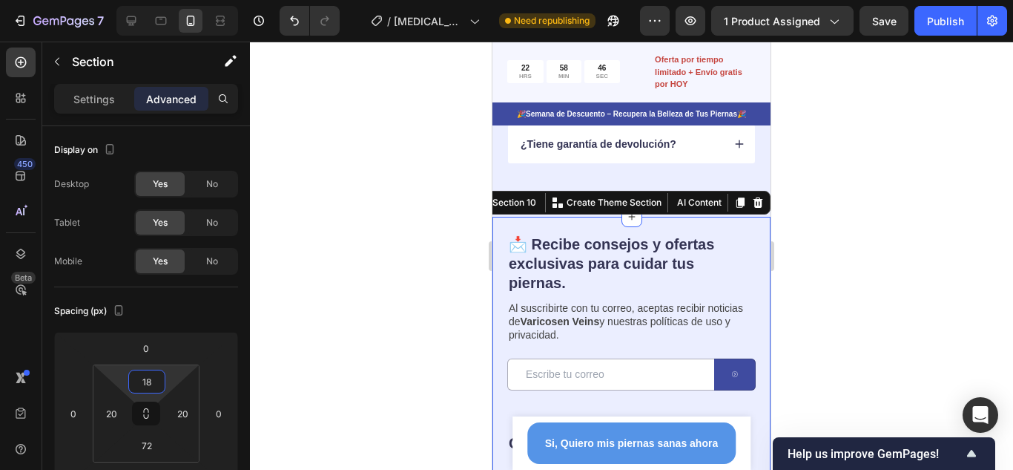
type input "16"
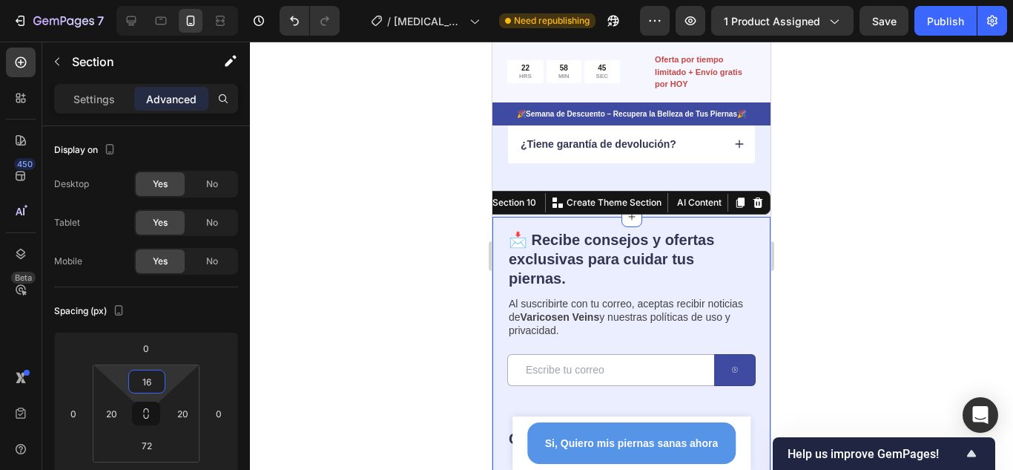
drag, startPoint x: 171, startPoint y: 379, endPoint x: 164, endPoint y: 400, distance: 21.8
click at [164, 0] on html "7 Version history / [MEDICAL_DATA] Need republishing Preview 1 product assigned…" at bounding box center [506, 0] width 1013 height 0
click at [865, 237] on div at bounding box center [631, 256] width 763 height 428
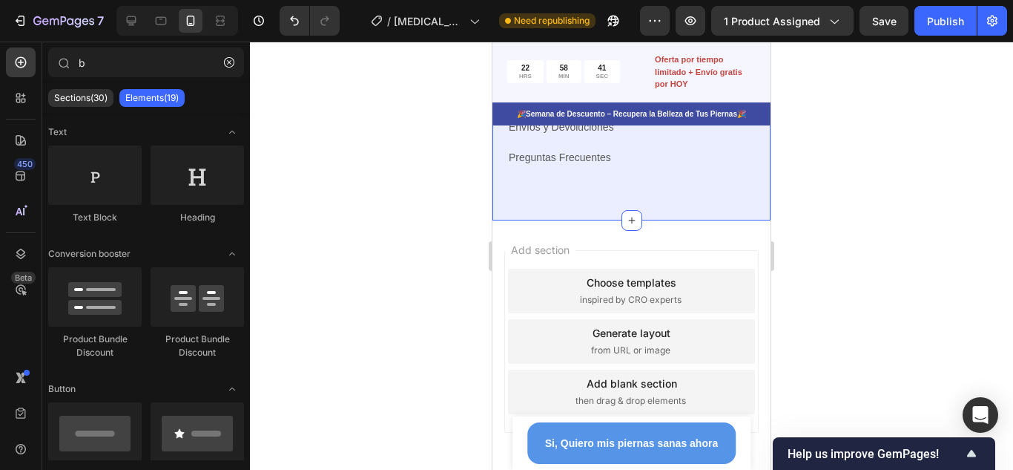
scroll to position [3368, 0]
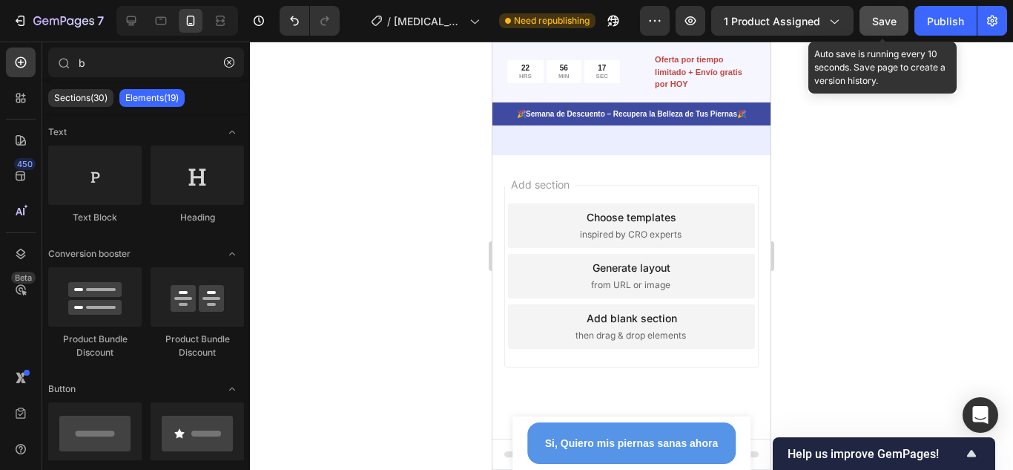
click at [881, 26] on span "Save" at bounding box center [884, 21] width 24 height 13
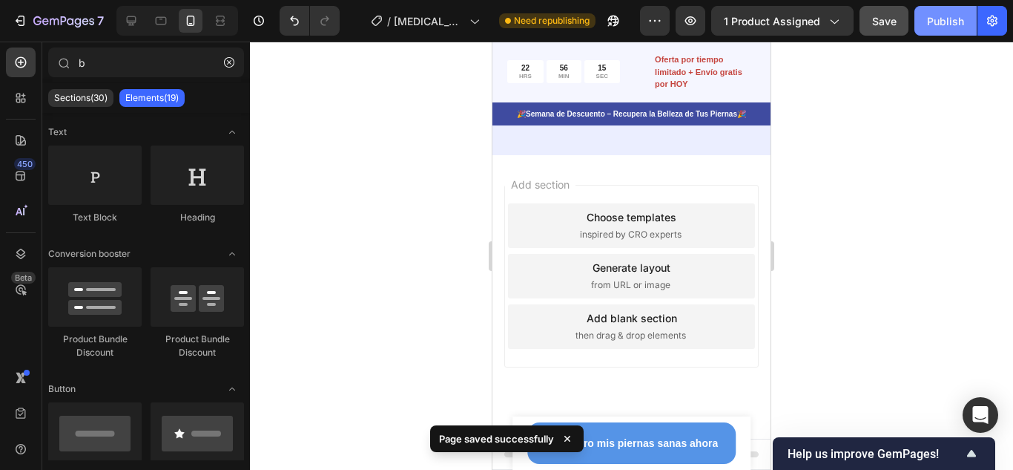
click at [938, 31] on button "Publish" at bounding box center [946, 21] width 62 height 30
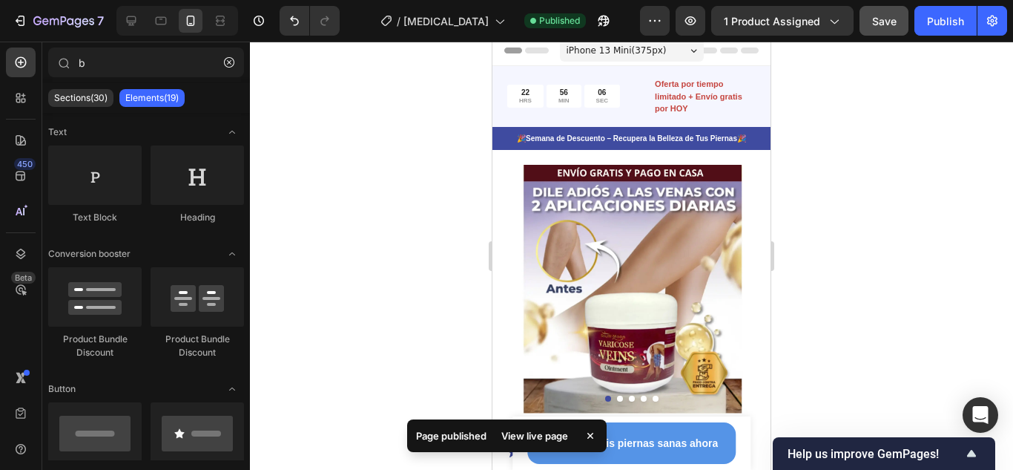
scroll to position [0, 0]
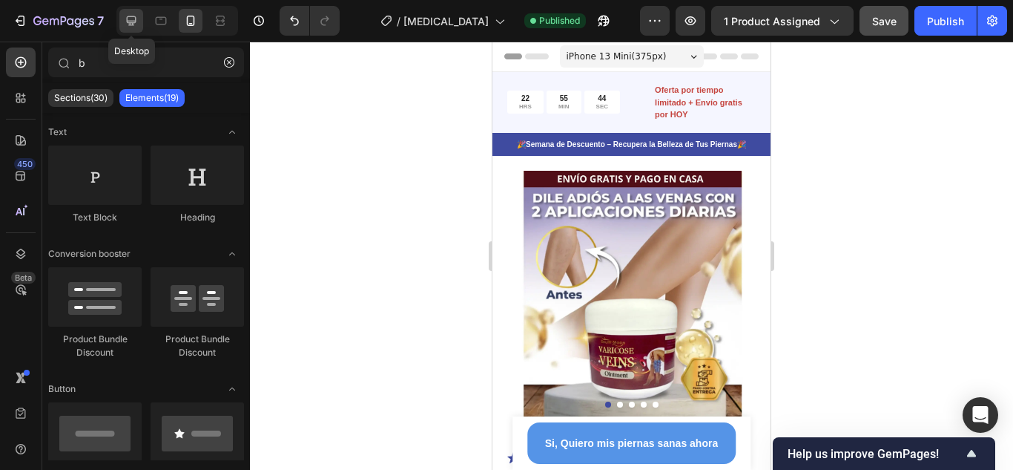
click at [126, 13] on div at bounding box center [131, 21] width 24 height 24
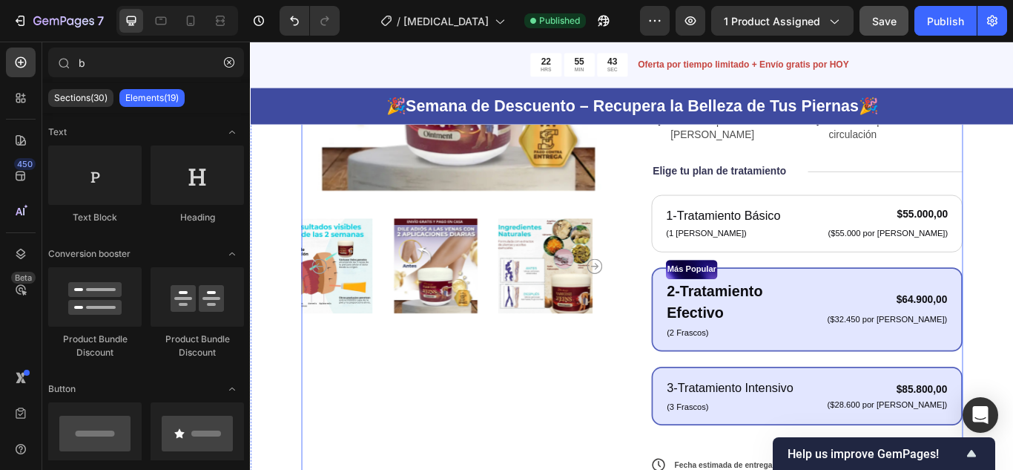
scroll to position [445, 0]
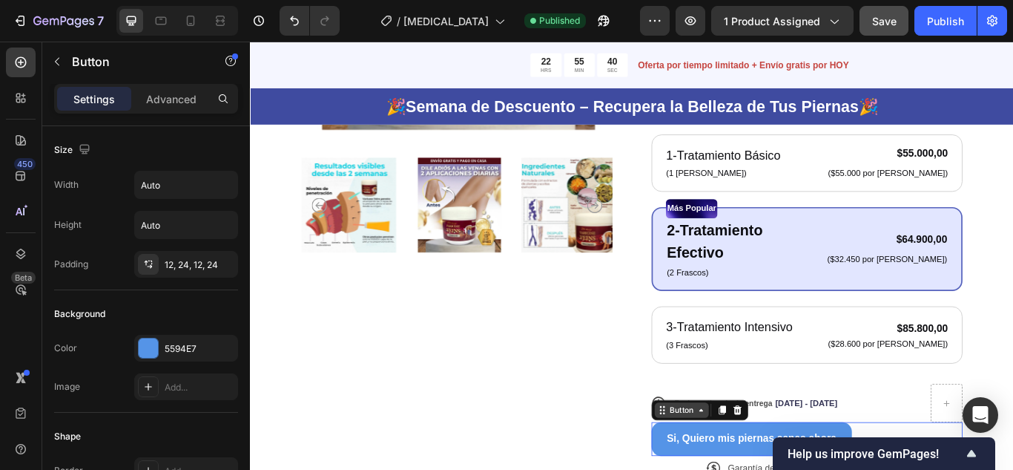
click at [751, 464] on div "Button" at bounding box center [753, 470] width 33 height 13
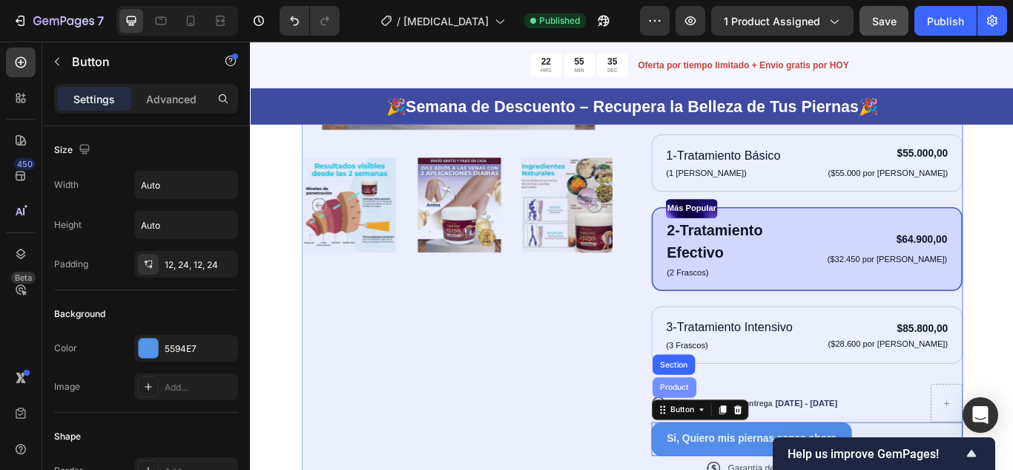
click at [747, 441] on div "Product" at bounding box center [744, 445] width 39 height 9
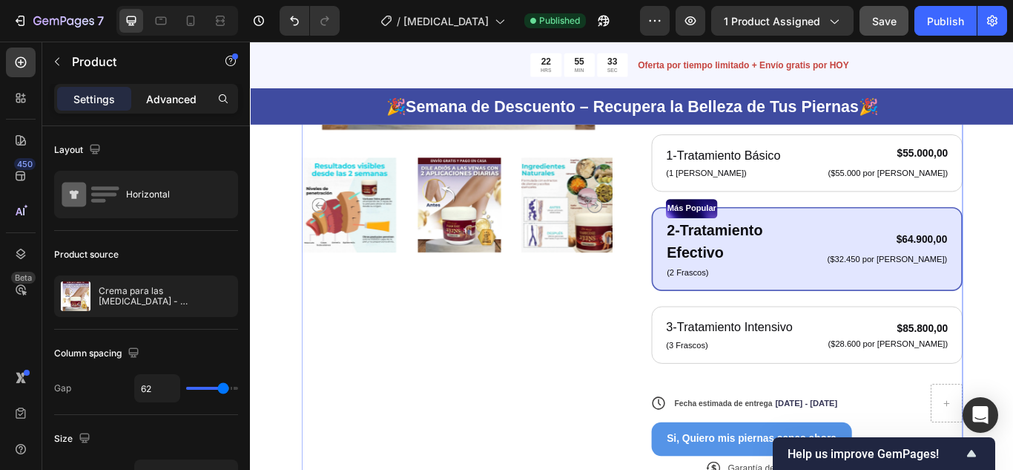
click at [167, 104] on p "Advanced" at bounding box center [171, 99] width 50 height 16
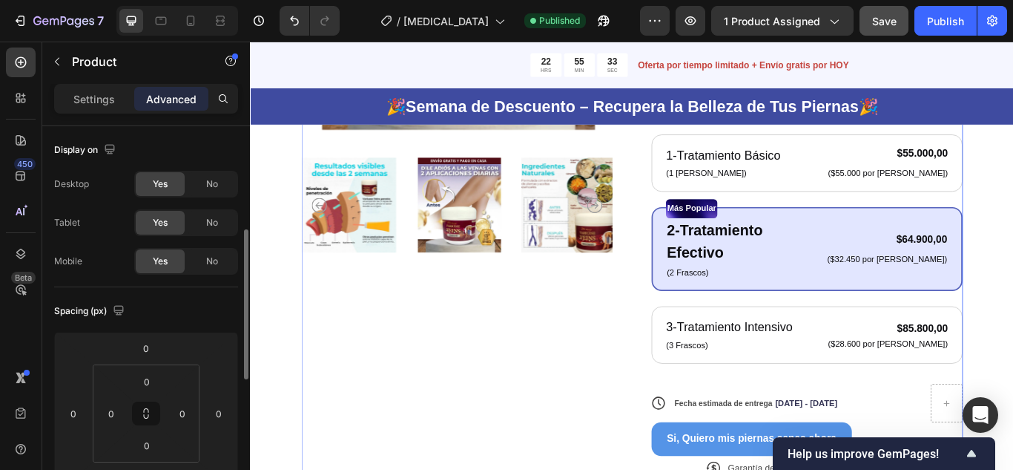
scroll to position [148, 0]
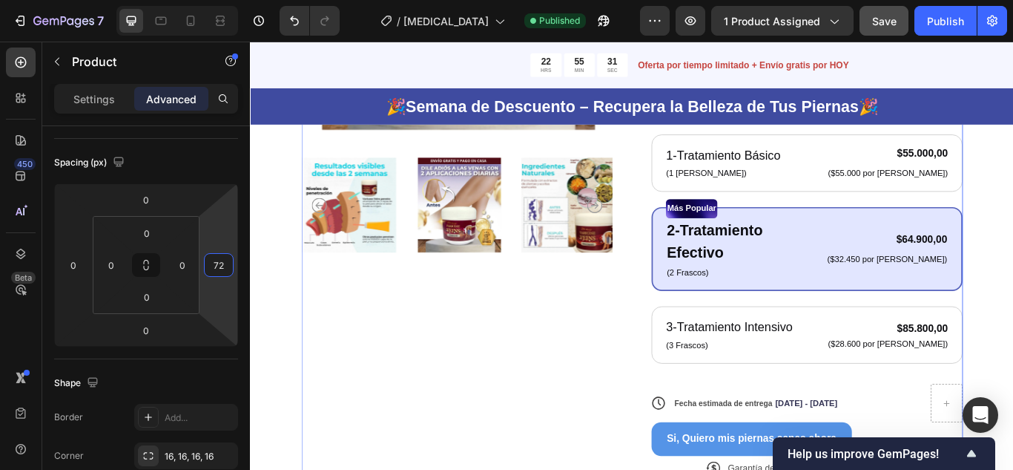
drag, startPoint x: 218, startPoint y: 244, endPoint x: 221, endPoint y: 217, distance: 26.9
click at [221, 0] on html "7 Version history / [MEDICAL_DATA] Published Preview 1 product assigned Save Pu…" at bounding box center [506, 0] width 1013 height 0
drag, startPoint x: 225, startPoint y: 229, endPoint x: 225, endPoint y: 243, distance: 13.4
click at [226, 0] on html "7 Version history / [MEDICAL_DATA] Published Preview 1 product assigned Save Pu…" at bounding box center [506, 0] width 1013 height 0
click at [224, 266] on input "84" at bounding box center [219, 265] width 22 height 22
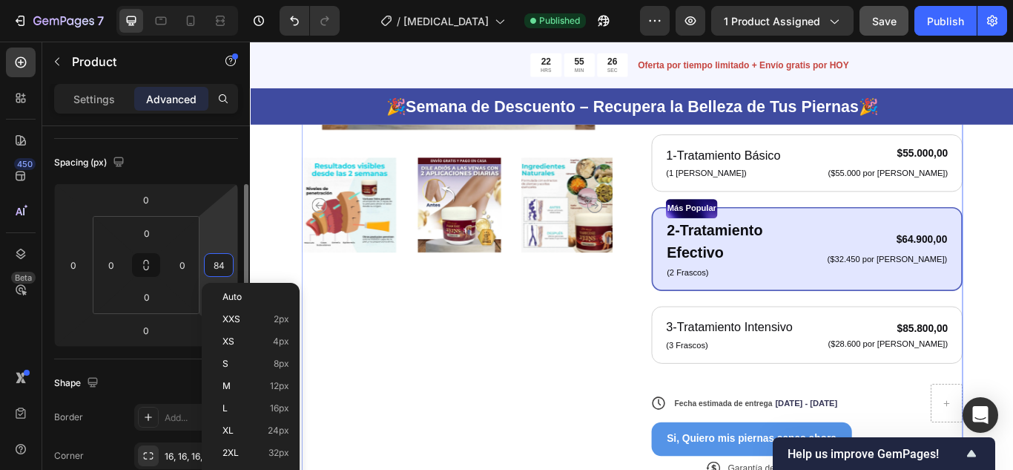
click at [224, 266] on input "84" at bounding box center [219, 265] width 22 height 22
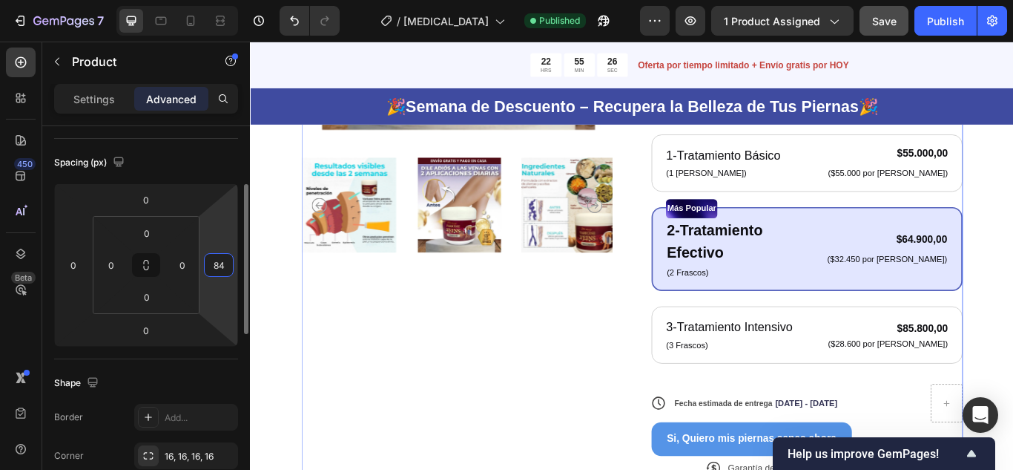
click at [224, 266] on input "84" at bounding box center [219, 265] width 22 height 22
type input "0"
click at [182, 0] on html "7 Version history / [MEDICAL_DATA] Published Preview 1 product assigned Save Pu…" at bounding box center [506, 0] width 1013 height 0
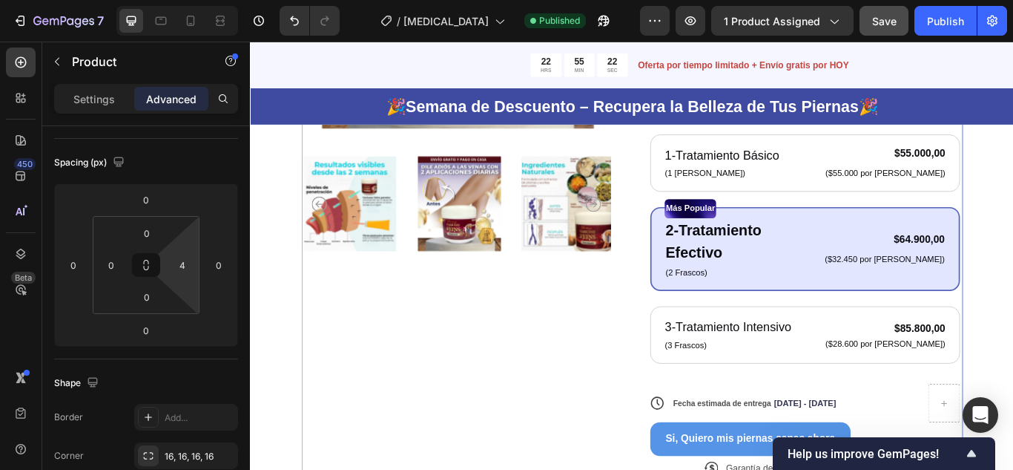
type input "0"
drag, startPoint x: 188, startPoint y: 248, endPoint x: 188, endPoint y: 263, distance: 14.8
click at [188, 0] on html "7 Version history / [MEDICAL_DATA] Published Preview 1 product assigned Publish…" at bounding box center [506, 0] width 1013 height 0
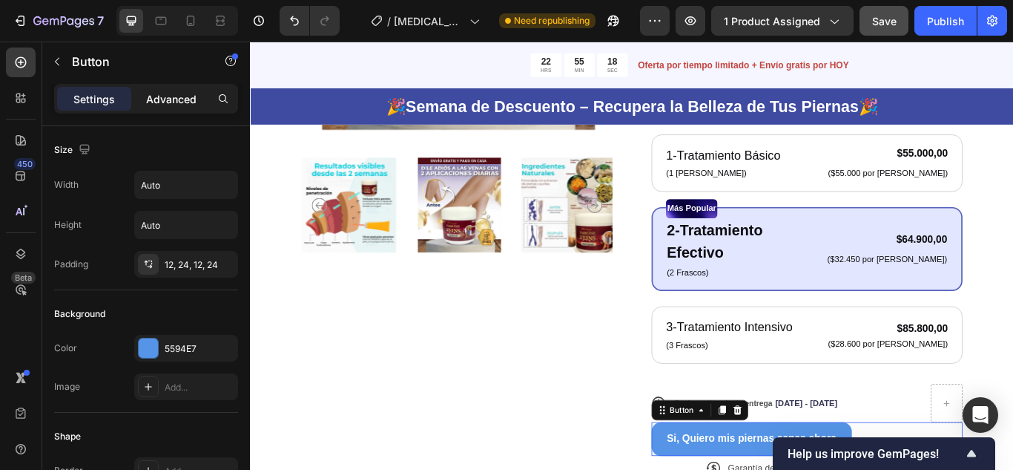
click at [184, 100] on p "Advanced" at bounding box center [171, 99] width 50 height 16
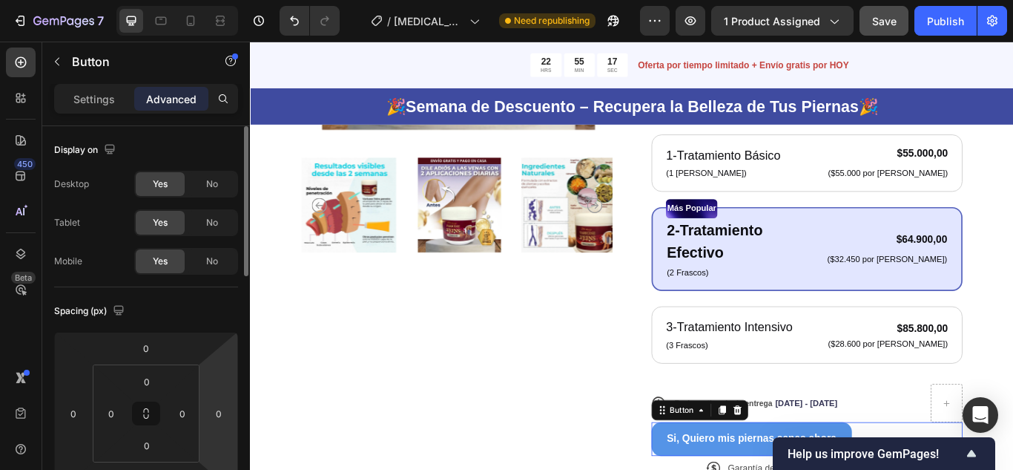
scroll to position [148, 0]
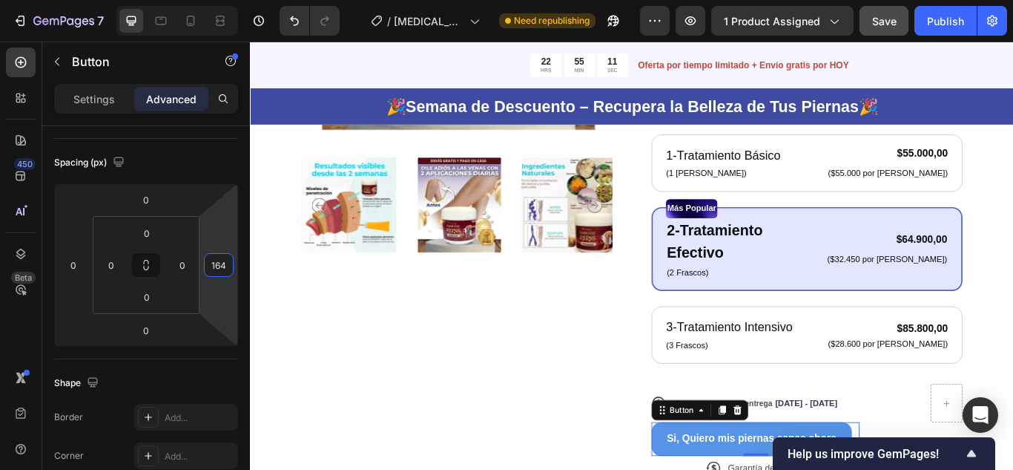
type input "166"
drag, startPoint x: 223, startPoint y: 224, endPoint x: 223, endPoint y: 179, distance: 45.3
click at [223, 0] on html "7 Version history / [MEDICAL_DATA] Need republishing Preview 1 product assigned…" at bounding box center [506, 0] width 1013 height 0
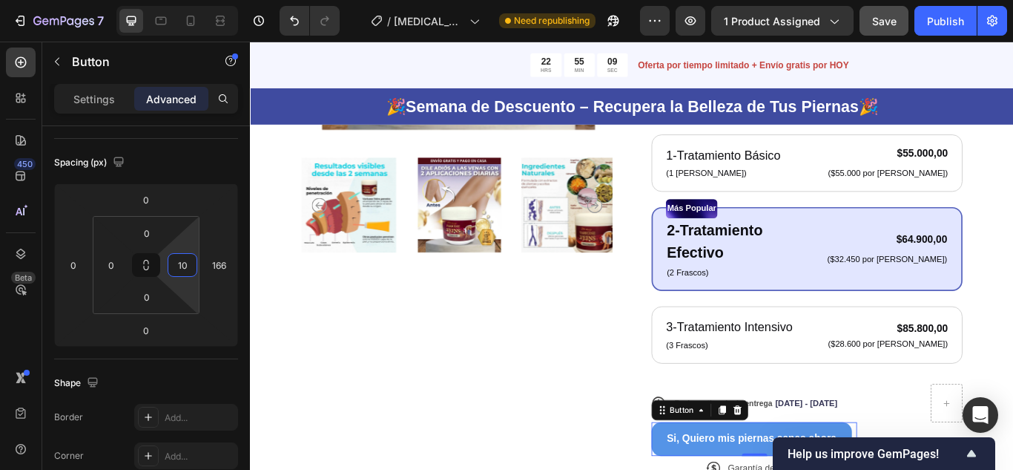
type input "0"
drag, startPoint x: 185, startPoint y: 248, endPoint x: 188, endPoint y: 277, distance: 28.3
click at [188, 0] on html "7 Version history / [MEDICAL_DATA] Need republishing Preview 1 product assigned…" at bounding box center [506, 0] width 1013 height 0
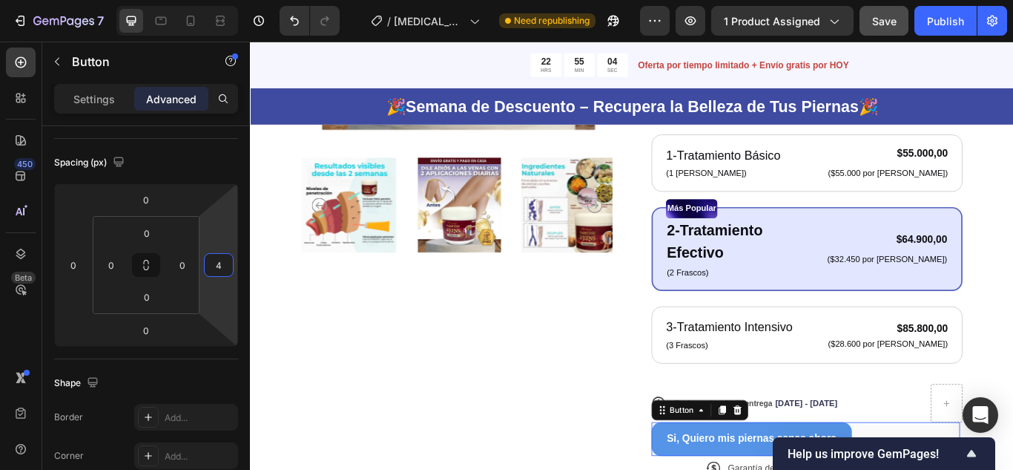
drag, startPoint x: 225, startPoint y: 246, endPoint x: 225, endPoint y: 306, distance: 60.1
click at [225, 0] on html "7 Version history / [MEDICAL_DATA] Need republishing Preview 1 product assigned…" at bounding box center [506, 0] width 1013 height 0
click at [225, 269] on input "4" at bounding box center [219, 265] width 22 height 22
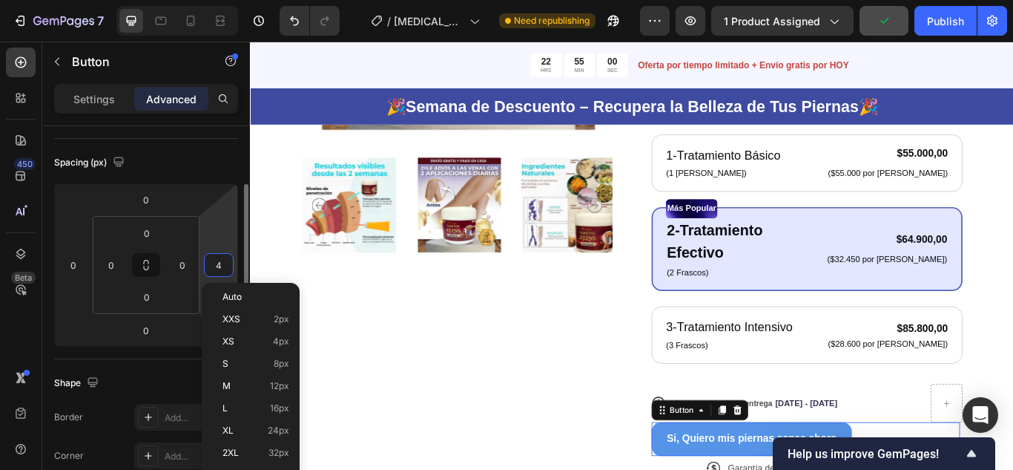
type input "0"
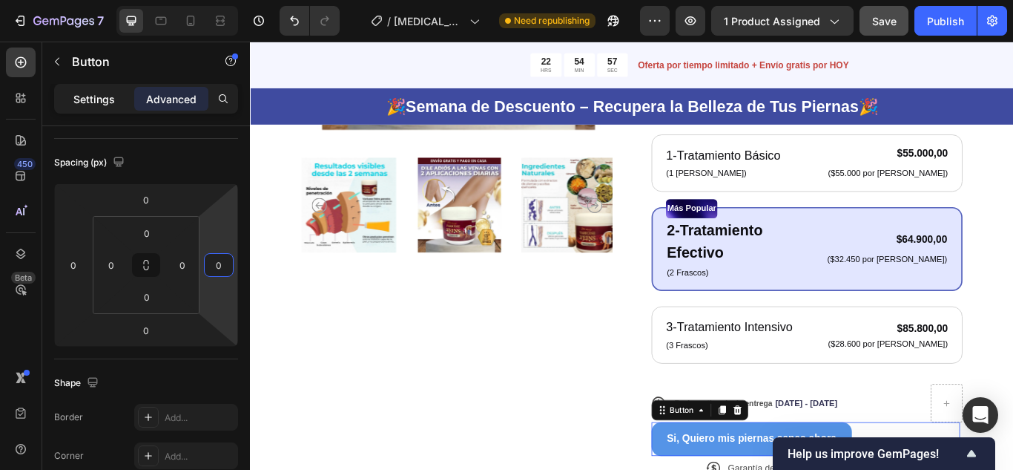
click at [106, 101] on p "Settings" at bounding box center [94, 99] width 42 height 16
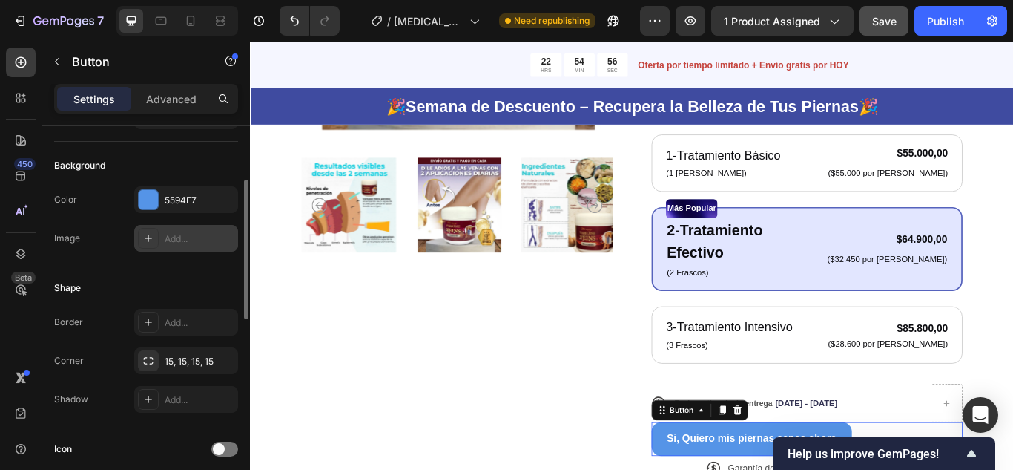
scroll to position [0, 0]
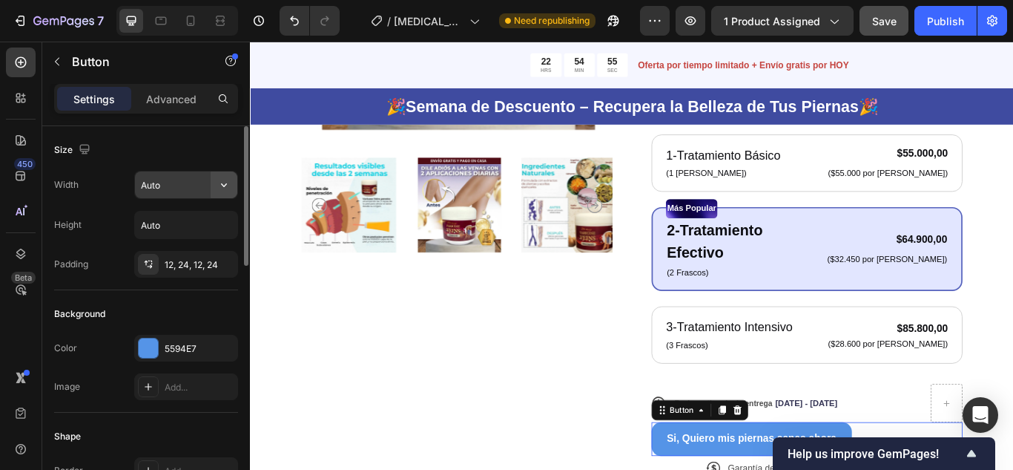
click at [220, 188] on icon "button" at bounding box center [224, 184] width 15 height 15
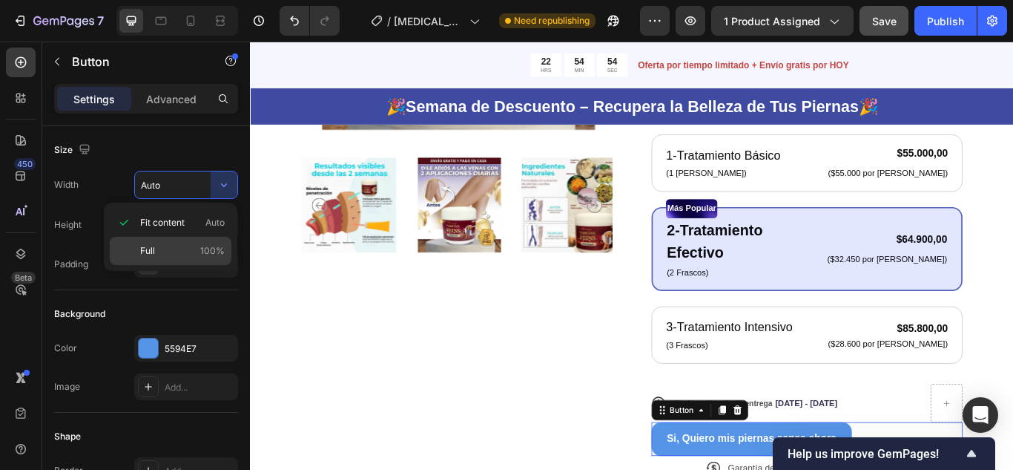
click at [150, 249] on span "Full" at bounding box center [147, 250] width 15 height 13
type input "100%"
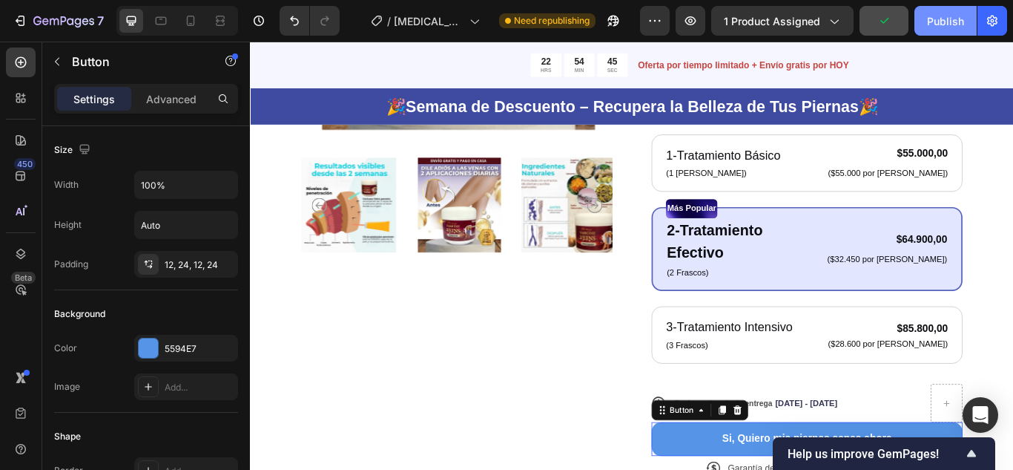
click at [953, 26] on div "Publish" at bounding box center [945, 21] width 37 height 16
